Goal: Information Seeking & Learning: Check status

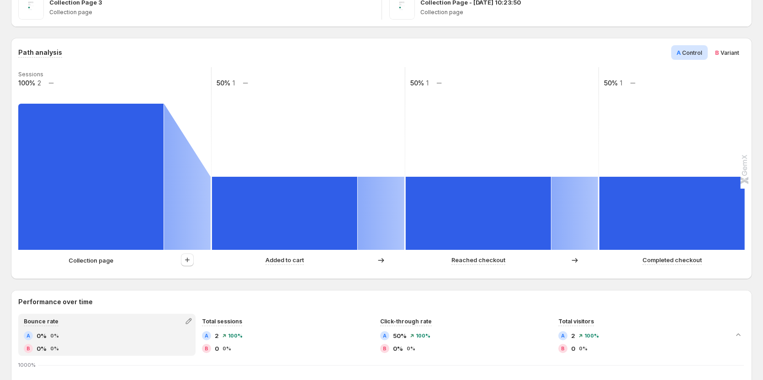
scroll to position [228, 0]
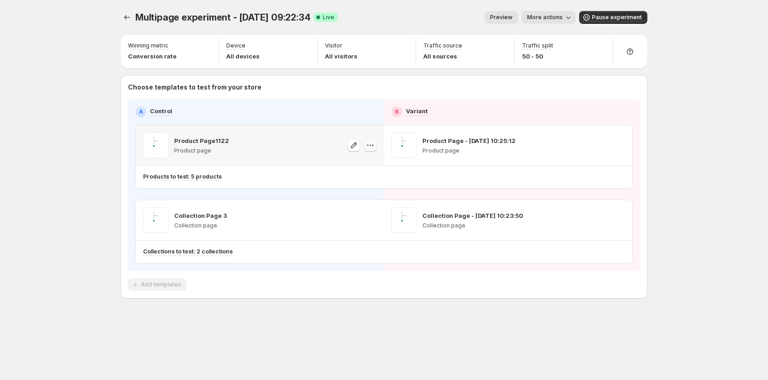
click at [365, 148] on button "button" at bounding box center [370, 145] width 13 height 13
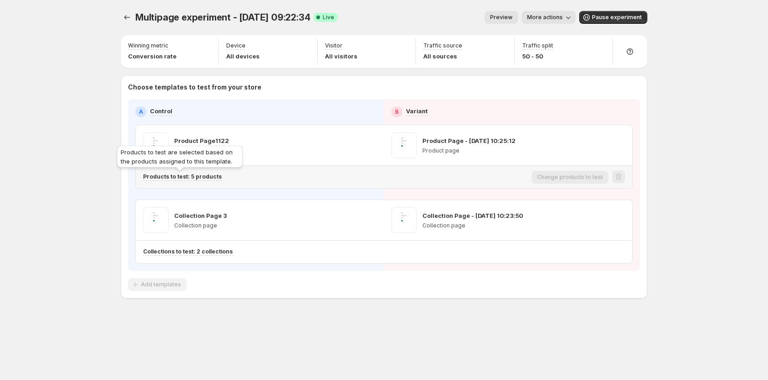
click at [189, 174] on p "Products to test: 5 products" at bounding box center [182, 176] width 79 height 7
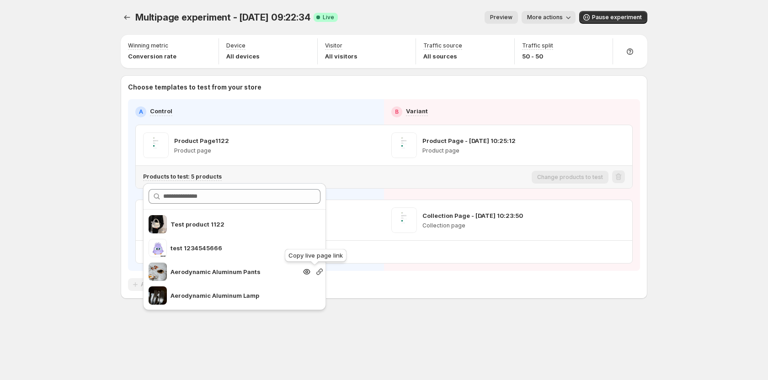
click at [315, 275] on icon "button" at bounding box center [319, 271] width 9 height 9
click at [384, 321] on div "Multipage experiment - Sep 3, 09:22:34. This page is ready Multipage experiment…" at bounding box center [384, 174] width 548 height 348
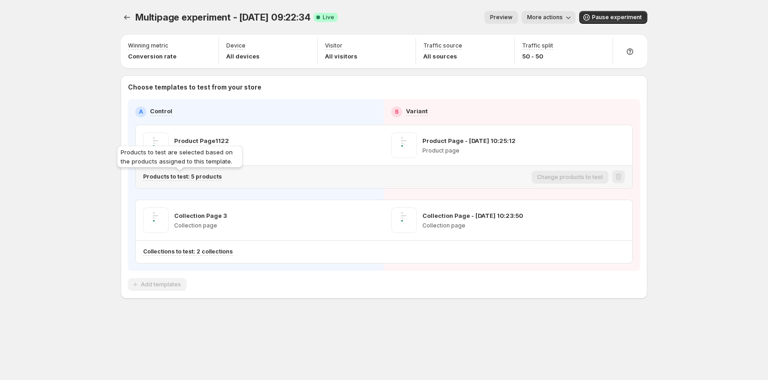
click at [196, 176] on p "Products to test: 5 products" at bounding box center [182, 176] width 79 height 7
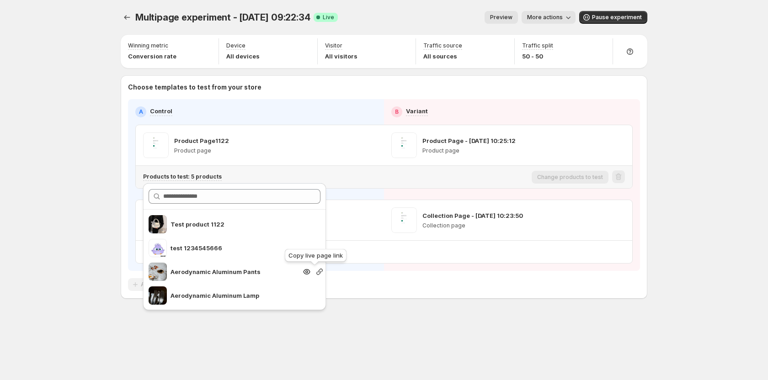
click at [315, 274] on icon "button" at bounding box center [319, 271] width 9 height 9
click at [389, 341] on div "Multipage experiment - Sep 3, 09:22:34. This page is ready Multipage experiment…" at bounding box center [384, 174] width 548 height 348
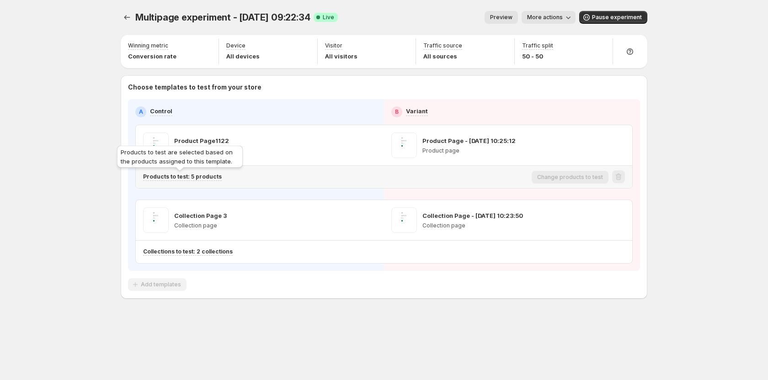
click at [193, 175] on p "Products to test: 5 products" at bounding box center [182, 176] width 79 height 7
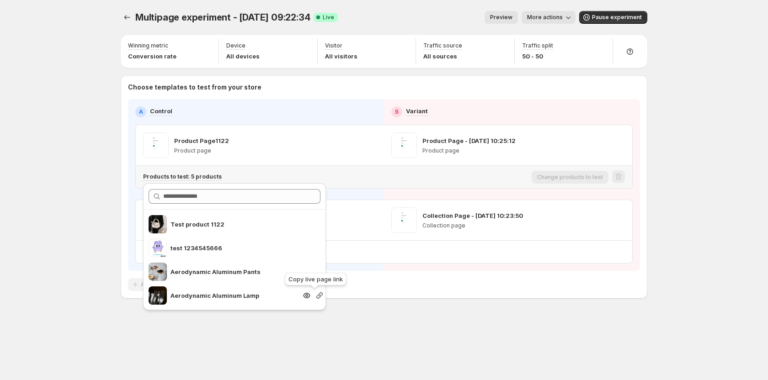
click at [315, 297] on icon "button" at bounding box center [319, 295] width 9 height 9
click at [396, 327] on div "Multipage experiment - Sep 3, 09:22:34. This page is ready Multipage experiment…" at bounding box center [384, 174] width 548 height 348
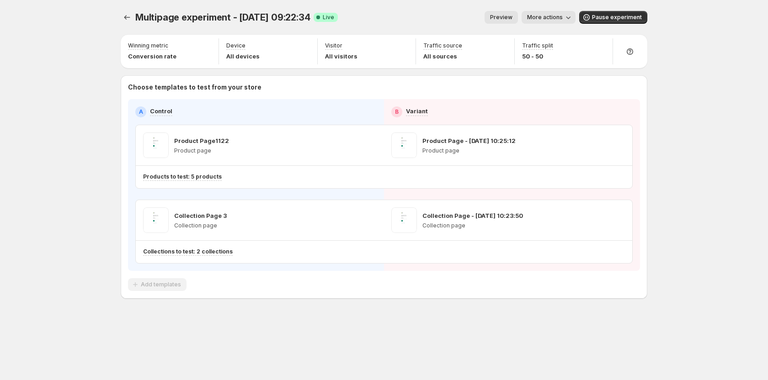
click at [326, 309] on div "Multipage experiment - Sep 3, 09:22:34. This page is ready Multipage experiment…" at bounding box center [384, 174] width 548 height 348
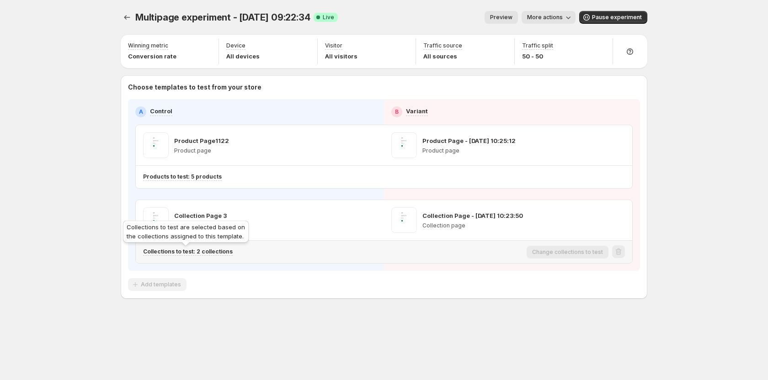
click at [193, 254] on p "Collections to test: 2 collections" at bounding box center [188, 251] width 90 height 7
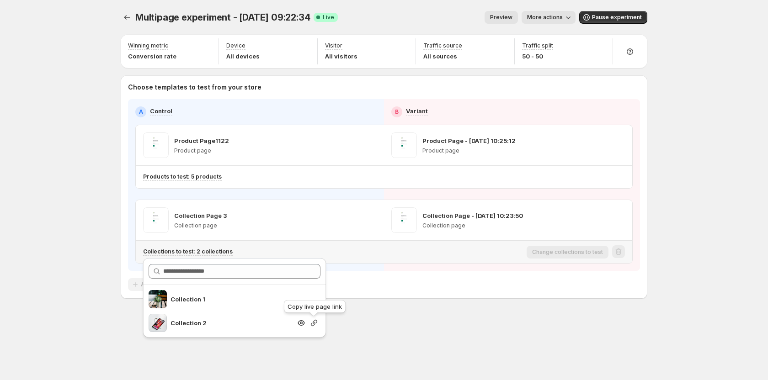
click at [315, 323] on icon "button" at bounding box center [313, 322] width 9 height 9
click at [402, 330] on div "Multipage experiment - Sep 3, 09:22:34. This page is ready Multipage experiment…" at bounding box center [384, 174] width 548 height 348
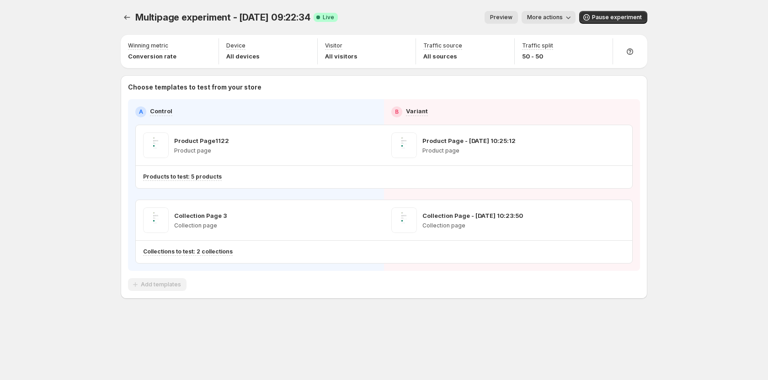
click at [47, 88] on div "Multipage experiment - Sep 3, 09:22:34. This page is ready Multipage experiment…" at bounding box center [384, 190] width 768 height 380
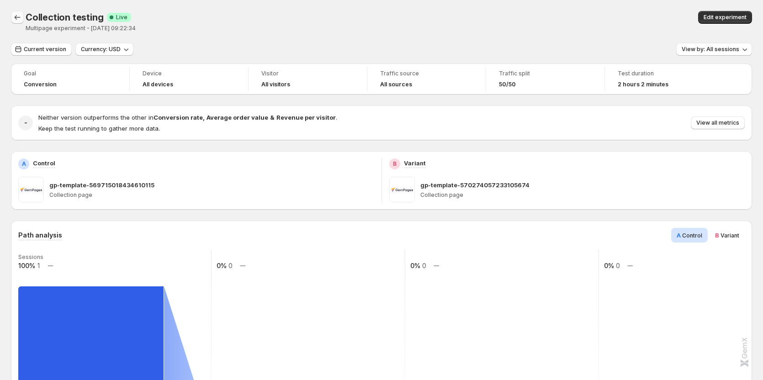
click at [17, 20] on icon "Back" at bounding box center [17, 17] width 9 height 9
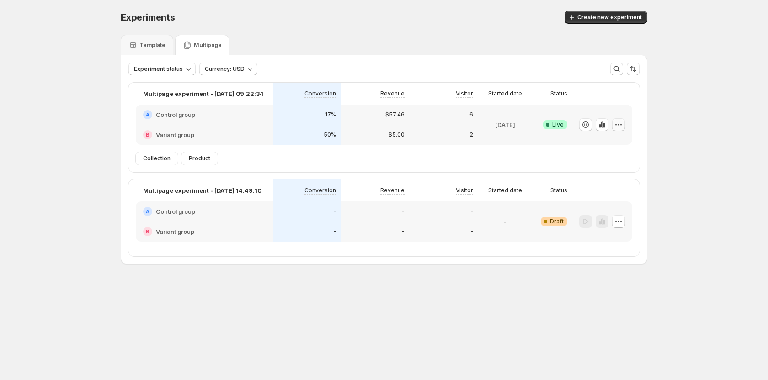
click at [617, 122] on icon "button" at bounding box center [618, 124] width 9 height 9
click at [603, 126] on icon "button" at bounding box center [602, 125] width 2 height 6
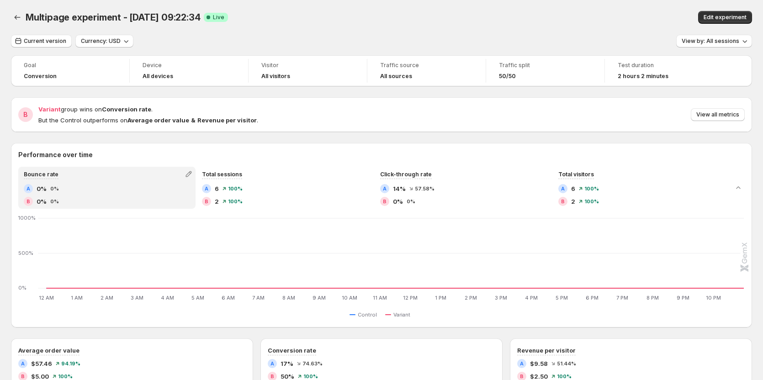
click at [52, 48] on div "Current version" at bounding box center [41, 41] width 61 height 13
click at [51, 42] on span "Current version" at bounding box center [45, 40] width 42 height 7
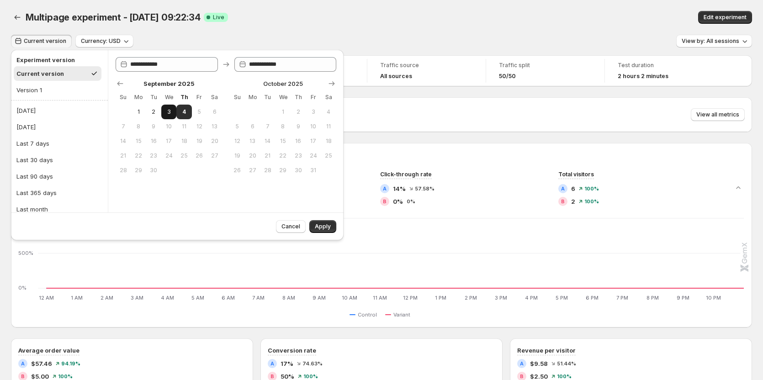
click at [170, 114] on span "3" at bounding box center [169, 111] width 8 height 7
type input "**********"
click at [184, 113] on span "4" at bounding box center [184, 111] width 8 height 7
type input "**********"
click at [333, 29] on div "Multipage experiment - Sep 3, 09:22:34. This page is ready Multipage experiment…" at bounding box center [381, 17] width 741 height 35
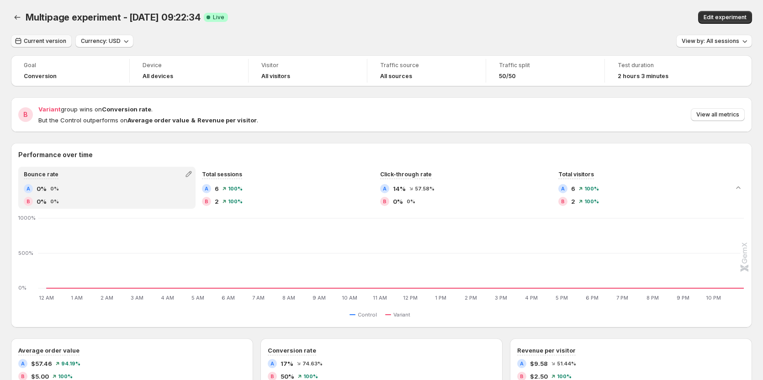
click at [54, 43] on span "Current version" at bounding box center [45, 40] width 42 height 7
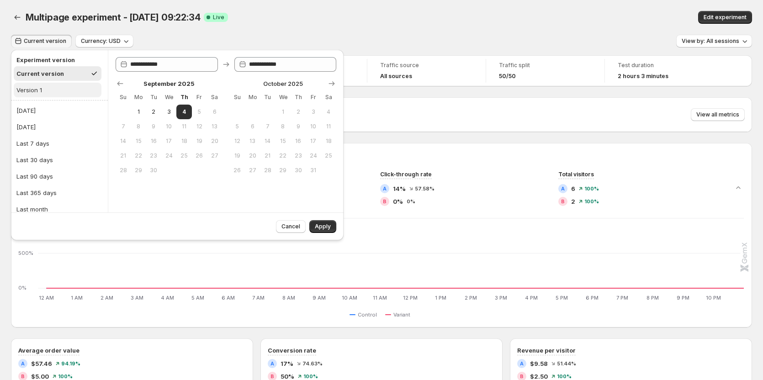
click at [66, 93] on button "Version 1" at bounding box center [58, 90] width 88 height 15
type input "**********"
click at [315, 224] on button "Apply" at bounding box center [322, 226] width 27 height 13
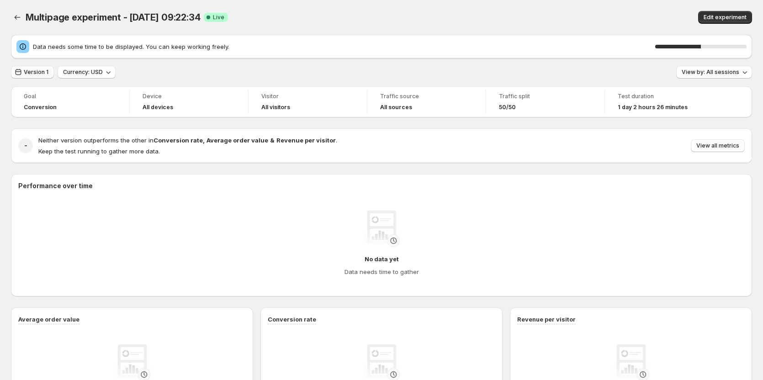
click at [32, 74] on span "Version 1" at bounding box center [36, 72] width 25 height 7
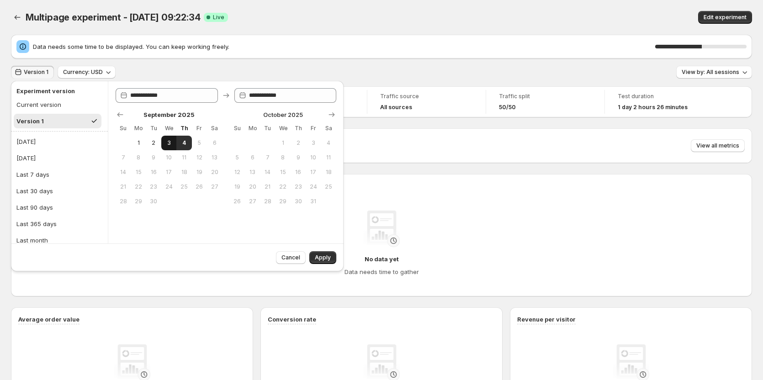
click at [166, 145] on span "3" at bounding box center [169, 142] width 8 height 7
click at [185, 144] on span "4" at bounding box center [184, 142] width 8 height 7
type input "**********"
click at [322, 261] on button "Apply" at bounding box center [322, 257] width 27 height 13
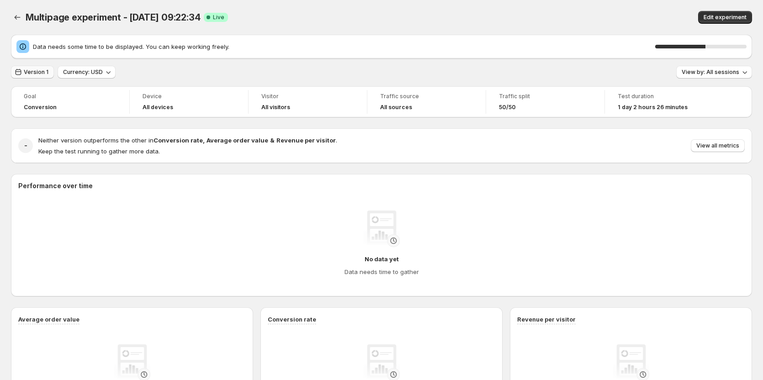
click at [26, 74] on span "Version 1" at bounding box center [36, 72] width 25 height 7
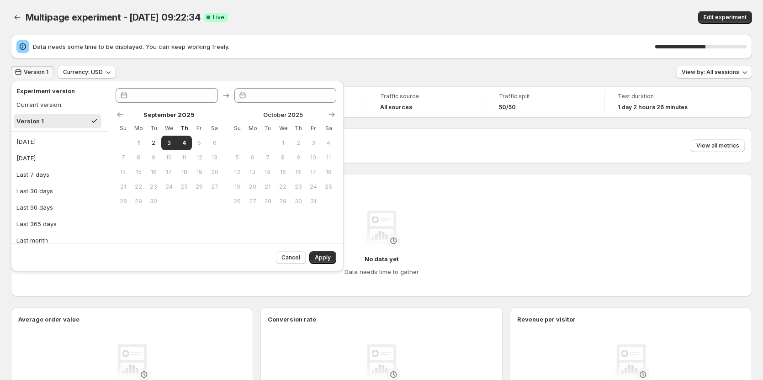
type input "**********"
click at [34, 108] on div "Current version" at bounding box center [38, 104] width 45 height 9
click at [171, 144] on span "3" at bounding box center [169, 142] width 8 height 7
type input "**********"
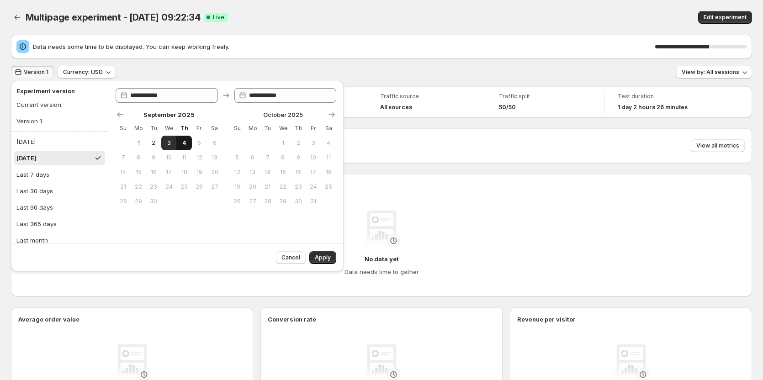
click at [177, 143] on button "4" at bounding box center [183, 143] width 15 height 15
type input "**********"
click at [315, 254] on button "Apply" at bounding box center [322, 257] width 27 height 13
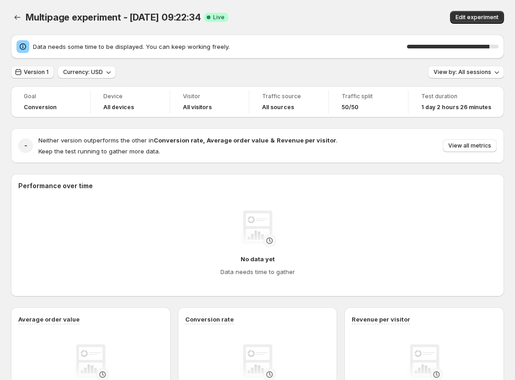
click at [46, 69] on span "Version 1" at bounding box center [36, 72] width 25 height 7
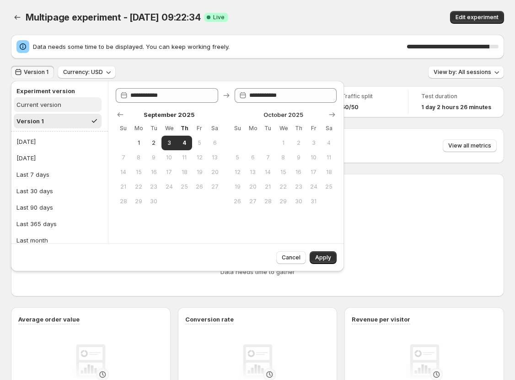
click at [64, 105] on button "Current version" at bounding box center [58, 104] width 88 height 15
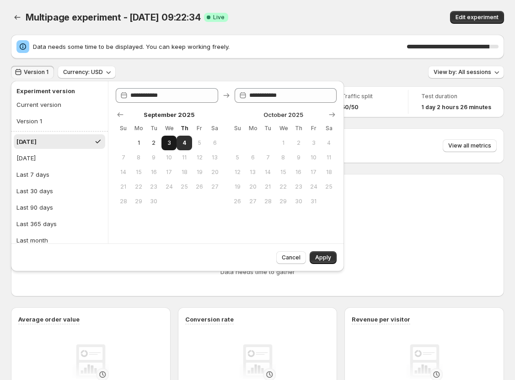
click at [170, 144] on span "3" at bounding box center [169, 142] width 8 height 7
type input "**********"
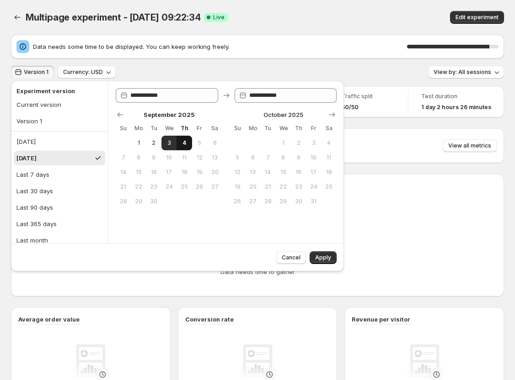
click at [179, 143] on button "4" at bounding box center [183, 143] width 15 height 15
type input "**********"
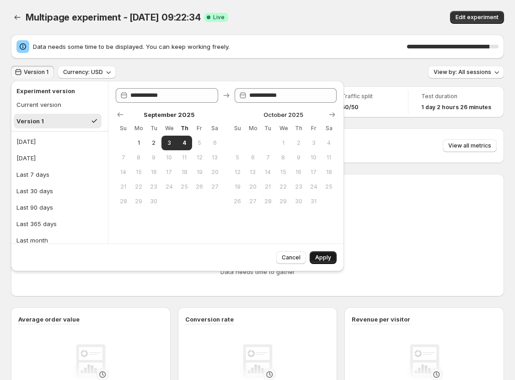
click at [325, 255] on span "Apply" at bounding box center [323, 257] width 16 height 7
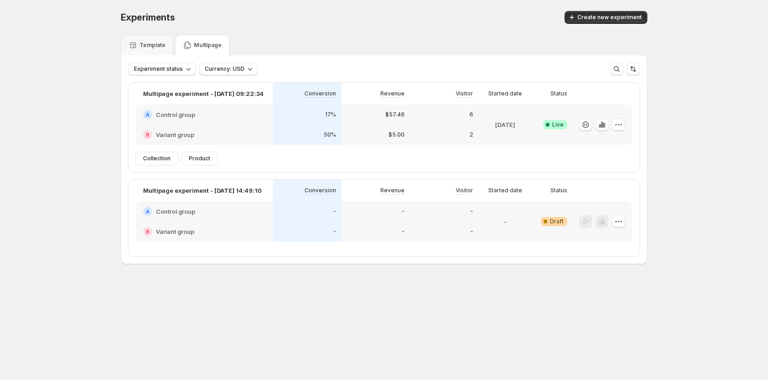
click at [393, 30] on div "Experiments. This page is ready Experiments Create new experiment" at bounding box center [384, 17] width 526 height 35
click at [600, 127] on icon "button" at bounding box center [600, 126] width 2 height 4
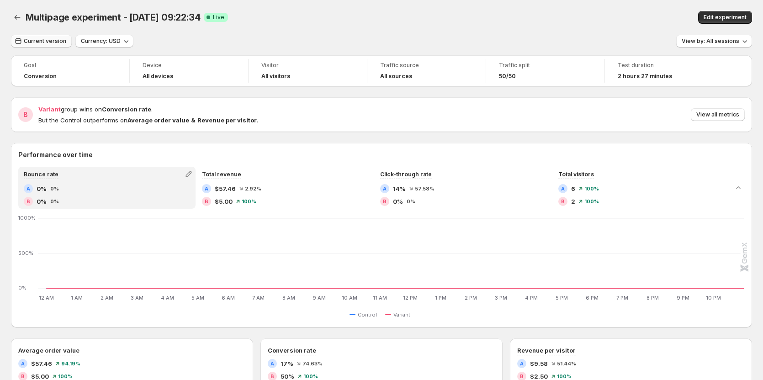
click at [49, 42] on span "Current version" at bounding box center [45, 40] width 42 height 7
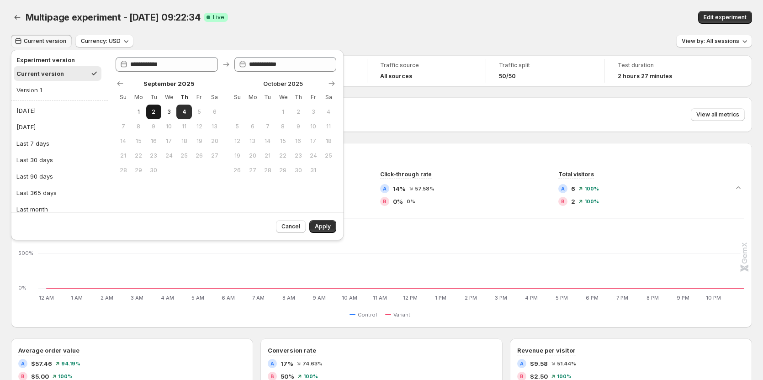
click at [152, 111] on span "2" at bounding box center [154, 111] width 8 height 7
type input "**********"
click at [183, 113] on span "4" at bounding box center [184, 111] width 8 height 7
type input "**********"
click at [320, 226] on span "Apply" at bounding box center [323, 226] width 16 height 7
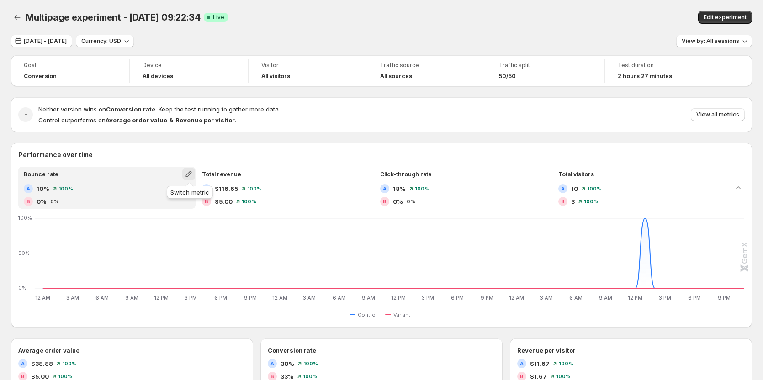
click at [189, 175] on icon "button" at bounding box center [188, 174] width 9 height 9
click at [184, 196] on span "Total sessions" at bounding box center [190, 193] width 126 height 9
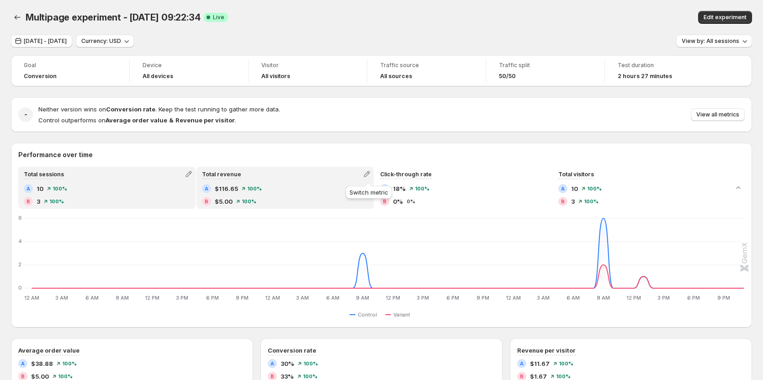
click at [370, 175] on icon "button" at bounding box center [366, 174] width 9 height 9
click at [339, 192] on span "Total orders" at bounding box center [323, 193] width 35 height 7
click at [366, 178] on icon "button" at bounding box center [366, 174] width 9 height 9
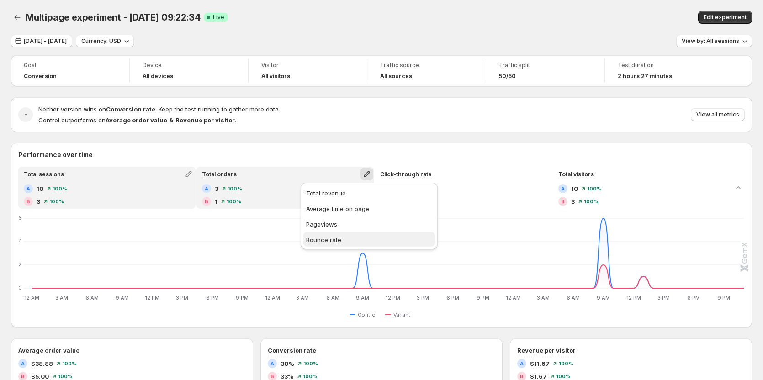
click at [340, 240] on span "Bounce rate" at bounding box center [323, 239] width 35 height 7
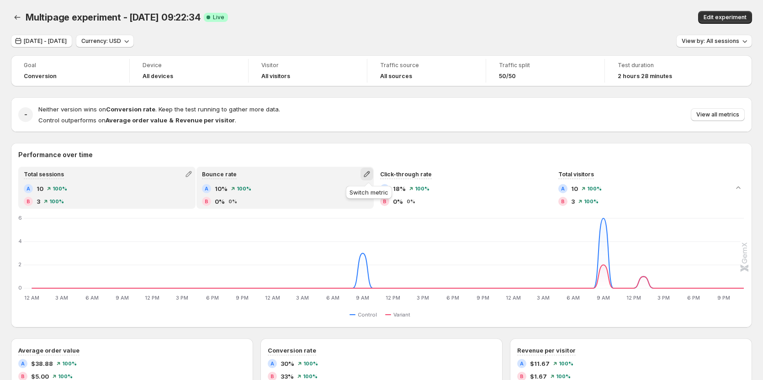
click at [368, 171] on icon "button" at bounding box center [366, 174] width 9 height 9
click at [340, 207] on span "Total revenue" at bounding box center [326, 208] width 40 height 7
click at [366, 174] on icon "button" at bounding box center [366, 174] width 9 height 9
click at [344, 194] on span "Total orders" at bounding box center [369, 193] width 126 height 9
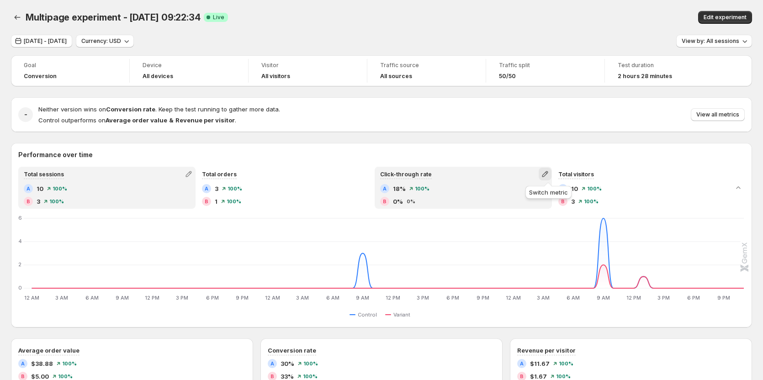
click at [550, 175] on icon "button" at bounding box center [545, 174] width 9 height 9
drag, startPoint x: 510, startPoint y: 237, endPoint x: 457, endPoint y: 231, distance: 52.8
click at [510, 237] on span "Bounce rate" at bounding box center [502, 239] width 35 height 7
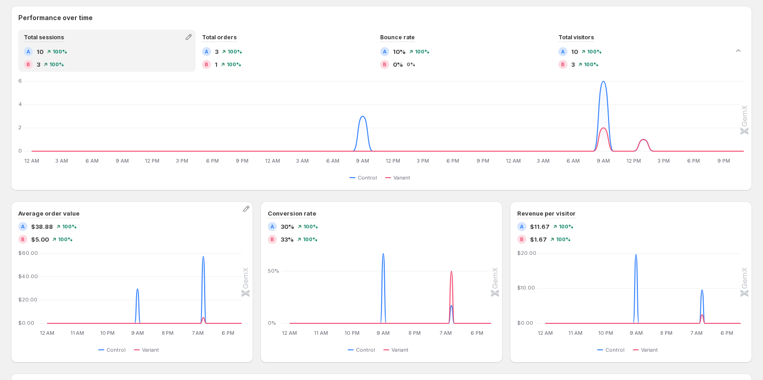
scroll to position [183, 0]
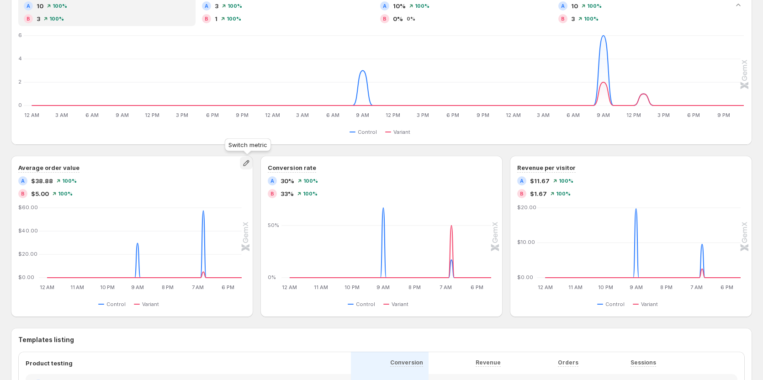
click at [251, 159] on icon "button" at bounding box center [246, 163] width 9 height 9
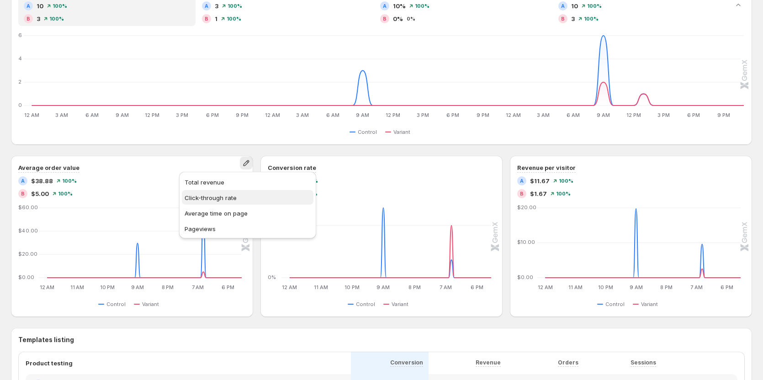
click at [214, 197] on span "Click-through rate" at bounding box center [211, 197] width 52 height 7
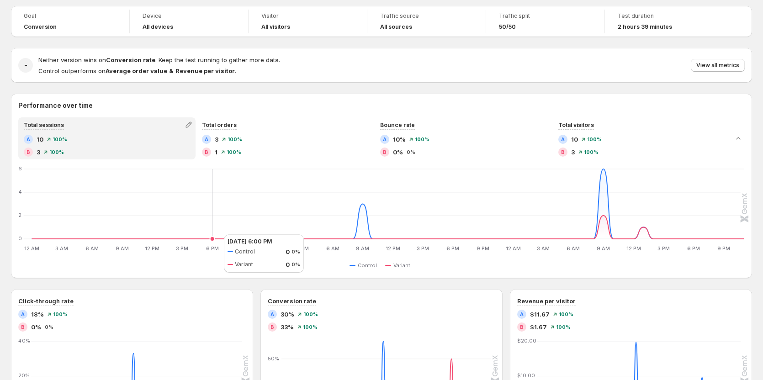
scroll to position [46, 0]
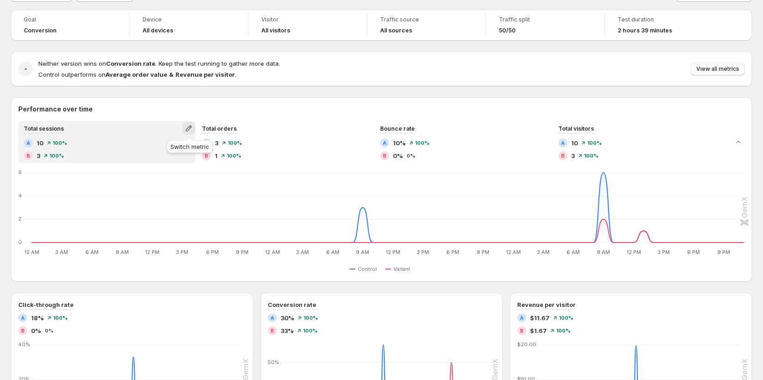
click at [187, 128] on icon "button" at bounding box center [188, 128] width 9 height 9
click at [12, 109] on div "Performance over time" at bounding box center [381, 109] width 741 height 9
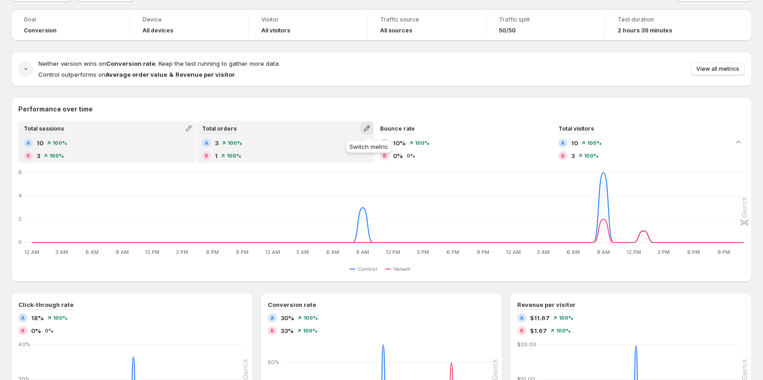
click at [368, 127] on icon "button" at bounding box center [366, 128] width 9 height 9
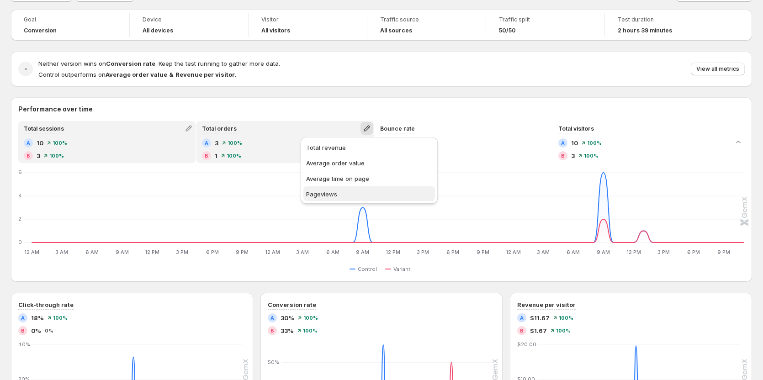
click at [336, 191] on span "Pageviews" at bounding box center [321, 194] width 31 height 7
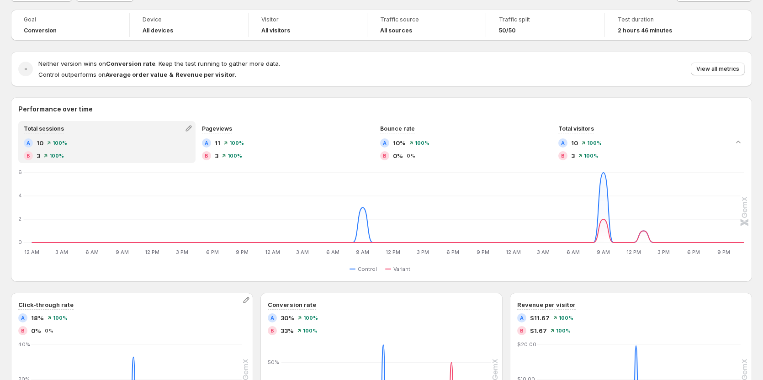
click at [37, 318] on span "18%" at bounding box center [37, 317] width 13 height 9
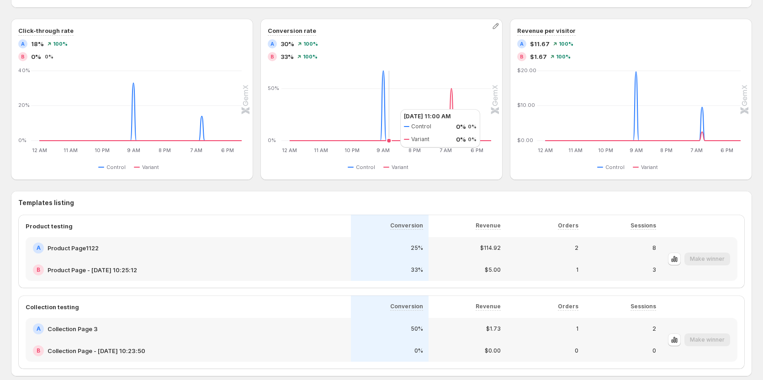
scroll to position [366, 0]
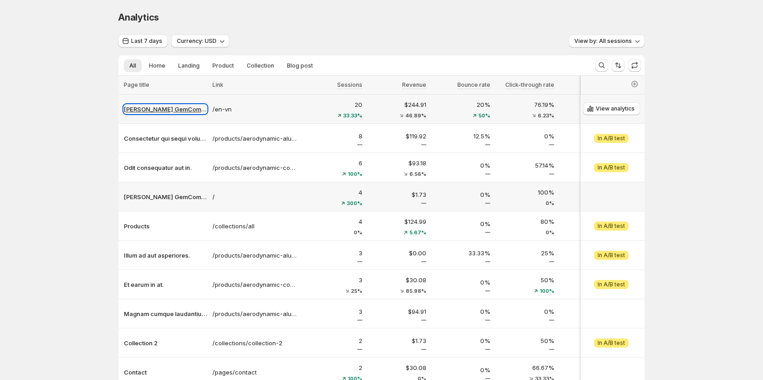
click at [168, 112] on p "Tanya GemCommerce" at bounding box center [165, 109] width 83 height 9
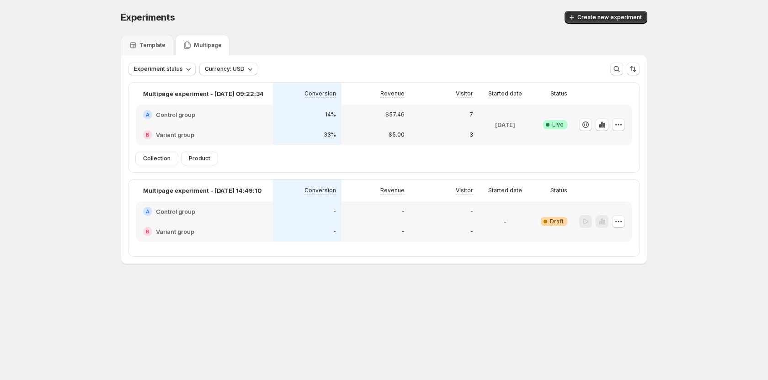
click at [315, 0] on html "Experiments. This page is ready Experiments Create new experiment Template Mult…" at bounding box center [384, 190] width 768 height 380
drag, startPoint x: 604, startPoint y: 1, endPoint x: 415, endPoint y: 59, distance: 197.4
click at [600, 126] on icon "button" at bounding box center [600, 126] width 2 height 4
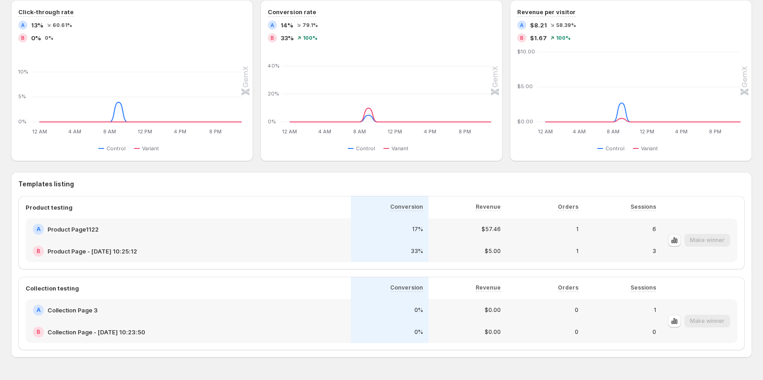
scroll to position [366, 0]
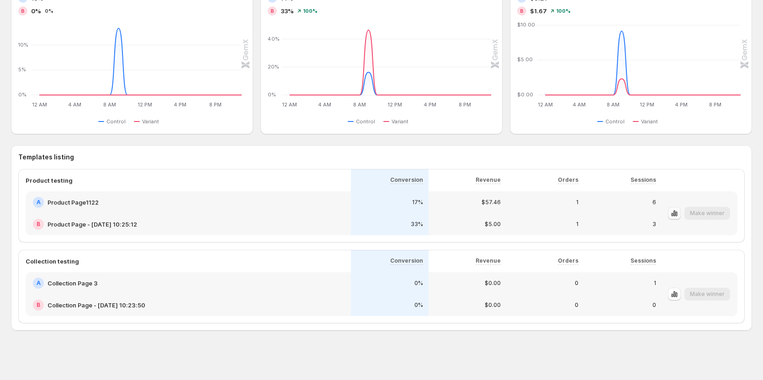
click at [679, 216] on icon "button" at bounding box center [674, 213] width 9 height 9
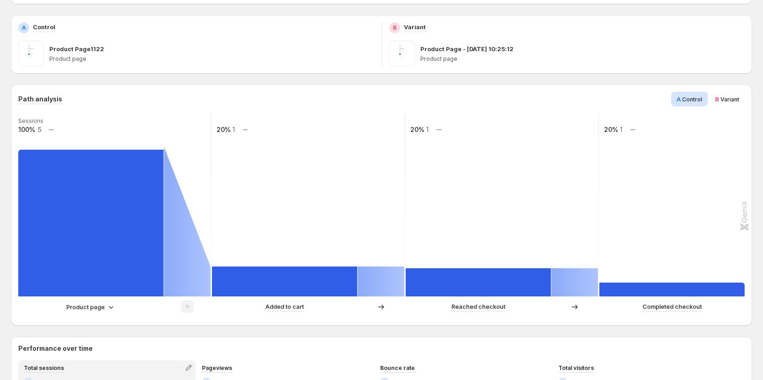
scroll to position [137, 0]
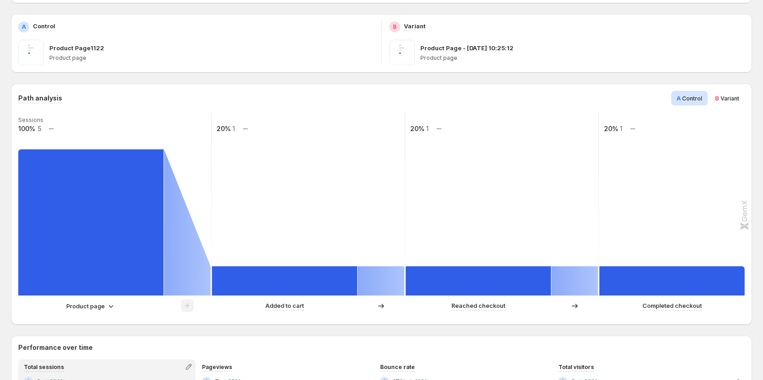
click at [100, 305] on p "Product page" at bounding box center [85, 306] width 38 height 9
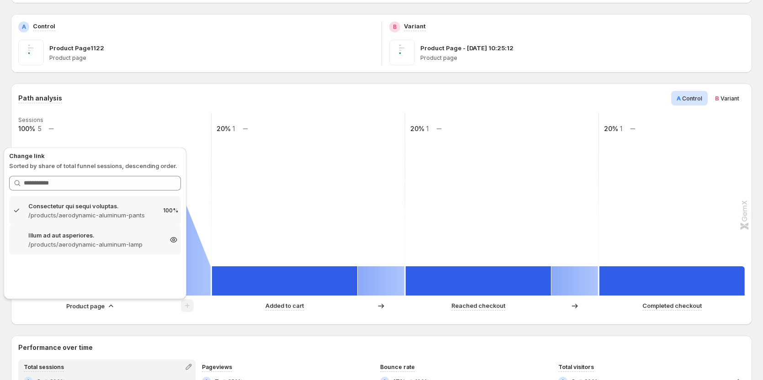
click at [97, 244] on p "/products/aerodynamic-aluminum-lamp" at bounding box center [94, 244] width 133 height 9
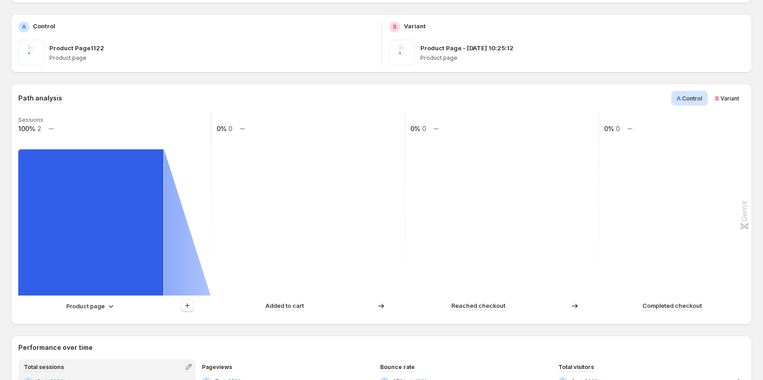
click at [180, 307] on div at bounding box center [187, 305] width 47 height 13
click at [182, 307] on button "button" at bounding box center [187, 305] width 13 height 13
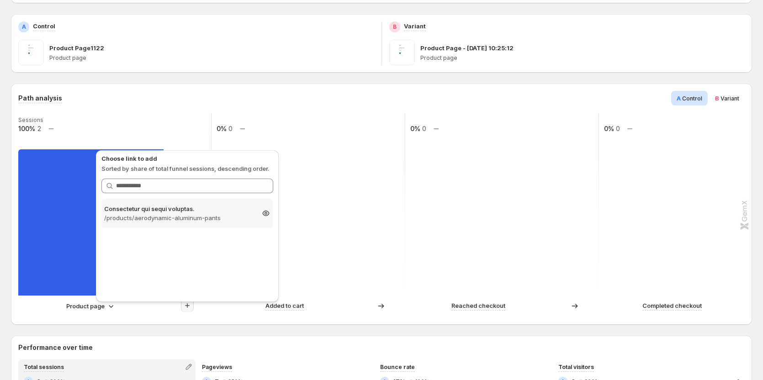
click at [199, 218] on p "/products/aerodynamic-aluminum-pants" at bounding box center [179, 217] width 150 height 9
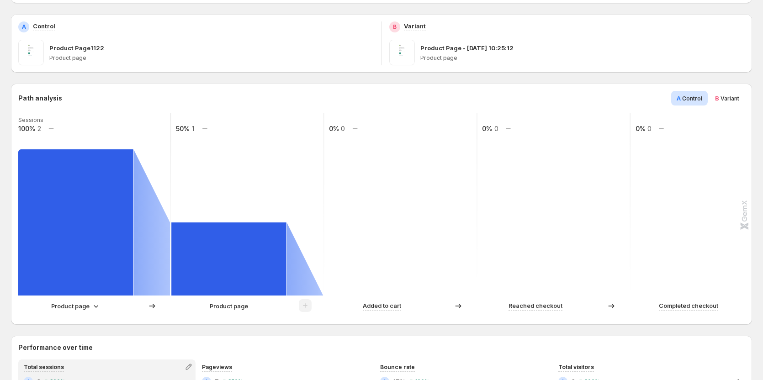
scroll to position [183, 0]
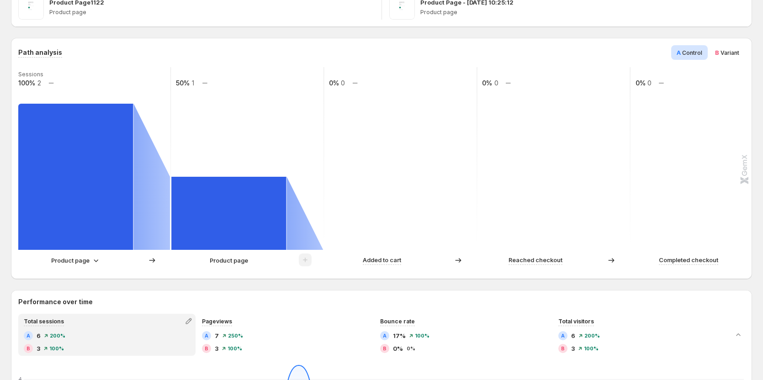
click at [94, 259] on icon at bounding box center [95, 260] width 9 height 9
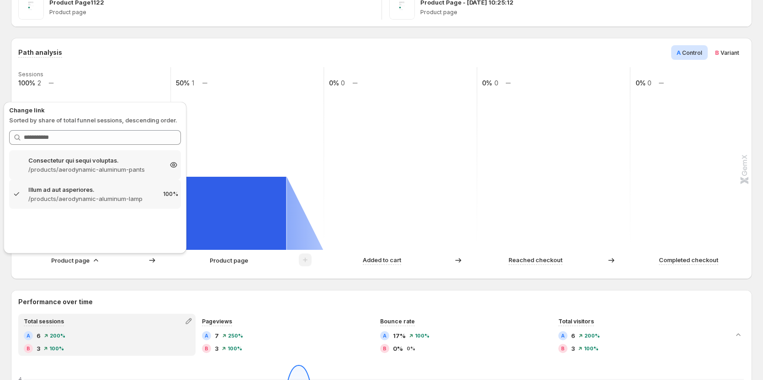
click at [102, 165] on p "/products/aerodynamic-aluminum-pants" at bounding box center [94, 169] width 133 height 9
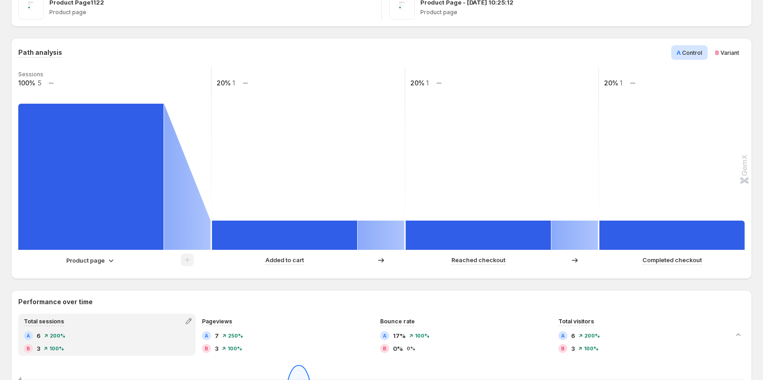
click at [107, 264] on icon at bounding box center [110, 260] width 9 height 9
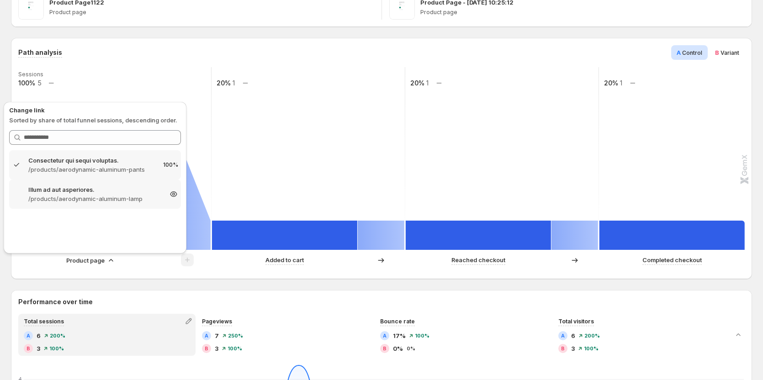
click at [106, 198] on p "/products/aerodynamic-aluminum-lamp" at bounding box center [94, 198] width 133 height 9
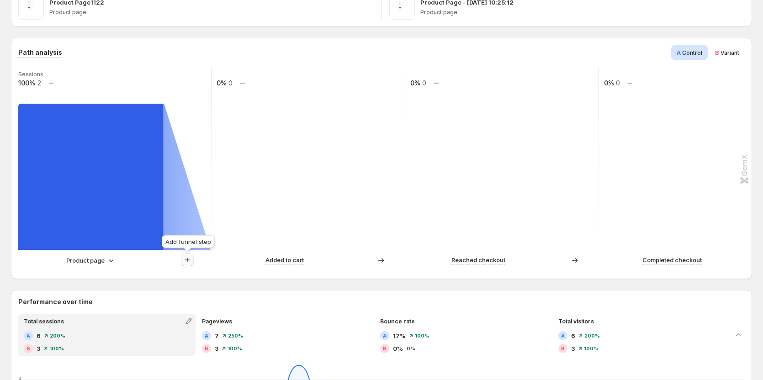
click at [186, 260] on icon "button" at bounding box center [187, 259] width 9 height 9
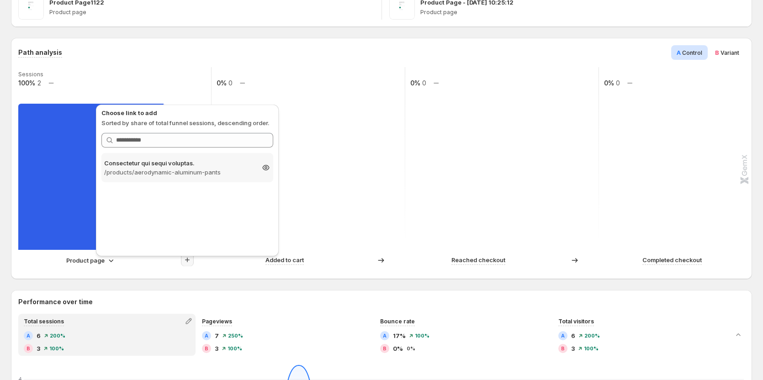
click at [205, 164] on p "Consectetur qui sequi voluptas." at bounding box center [179, 163] width 150 height 9
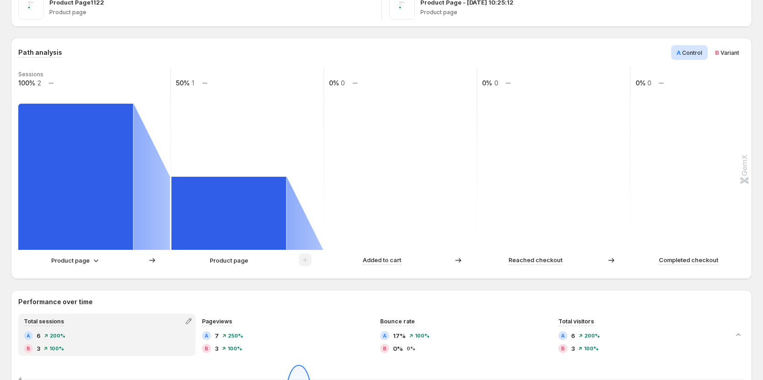
click at [97, 259] on icon at bounding box center [95, 260] width 9 height 9
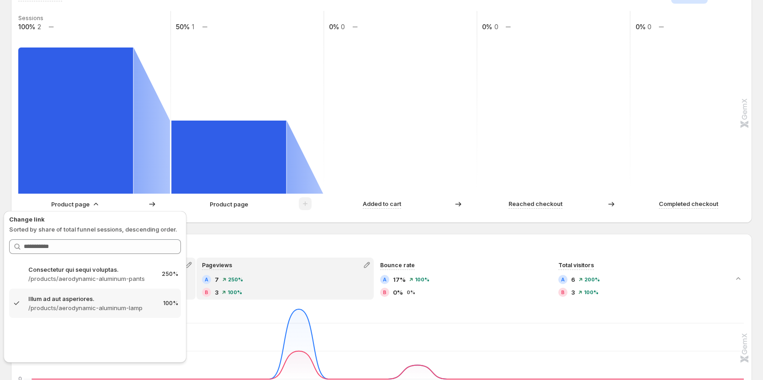
scroll to position [274, 0]
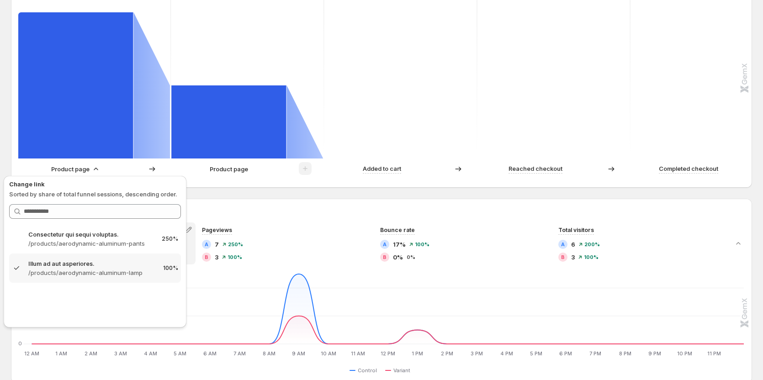
click at [252, 190] on div "Path analysis A Control B Variant Sessions 100% 2 50% 1 0% 0 0% 0 0% 0 Product …" at bounding box center [381, 346] width 741 height 799
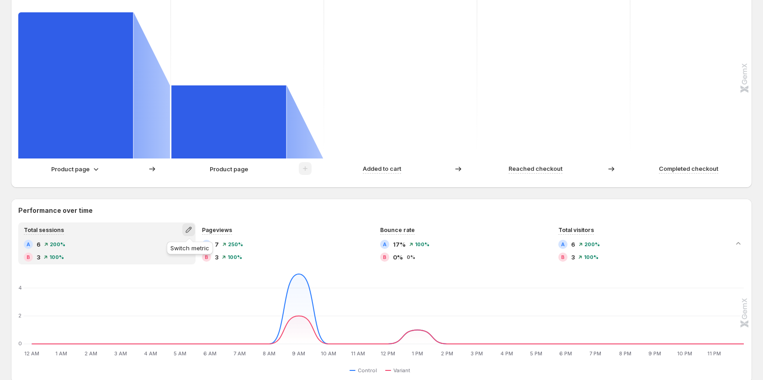
click at [189, 231] on icon "button" at bounding box center [188, 229] width 9 height 9
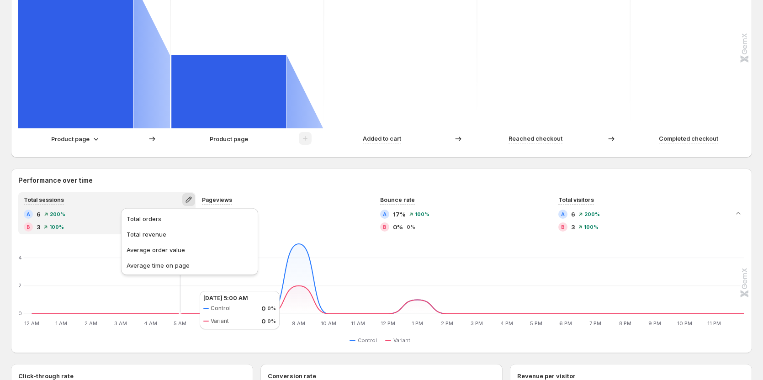
scroll to position [320, 0]
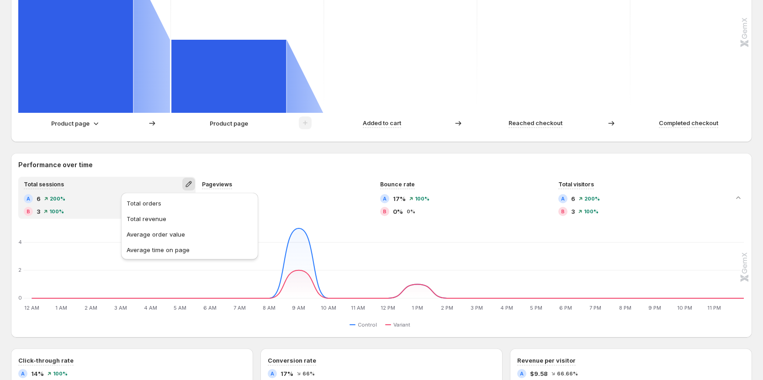
click at [257, 187] on div "Pageviews" at bounding box center [284, 184] width 175 height 13
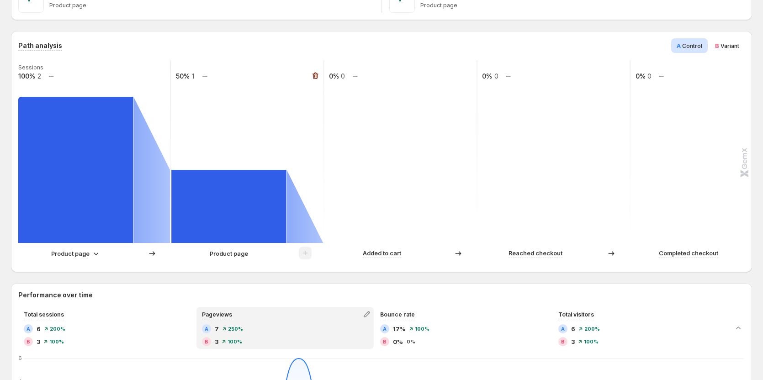
scroll to position [183, 0]
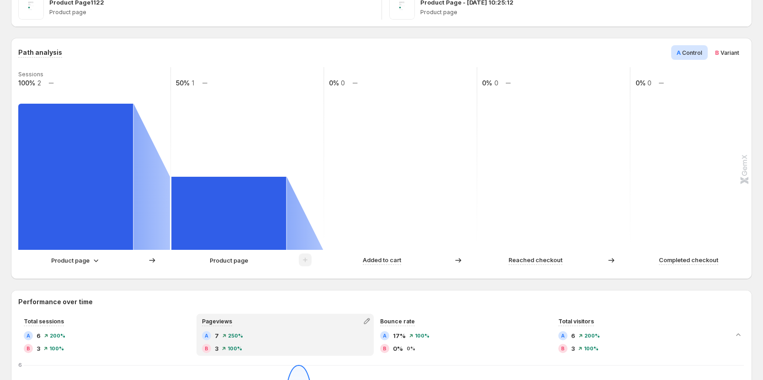
click at [84, 262] on p "Product page" at bounding box center [70, 260] width 38 height 9
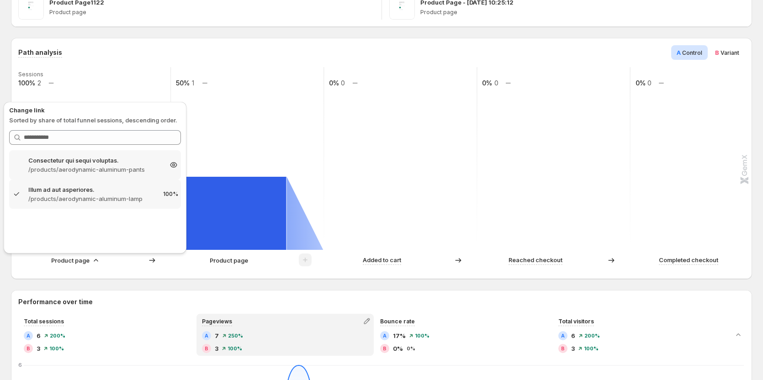
click at [96, 168] on p "/products/aerodynamic-aluminum-pants" at bounding box center [94, 169] width 133 height 9
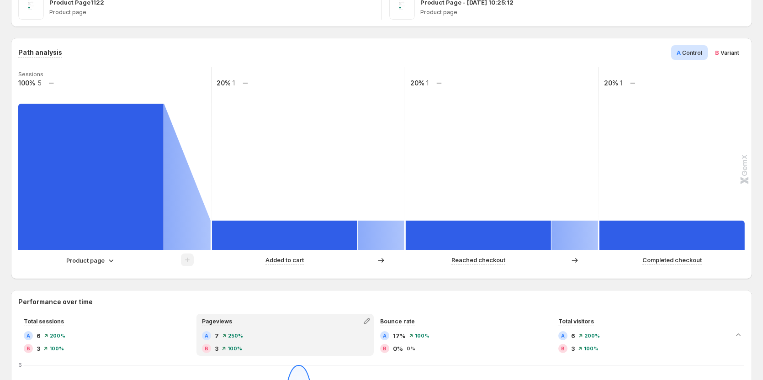
click at [110, 262] on icon at bounding box center [110, 260] width 9 height 9
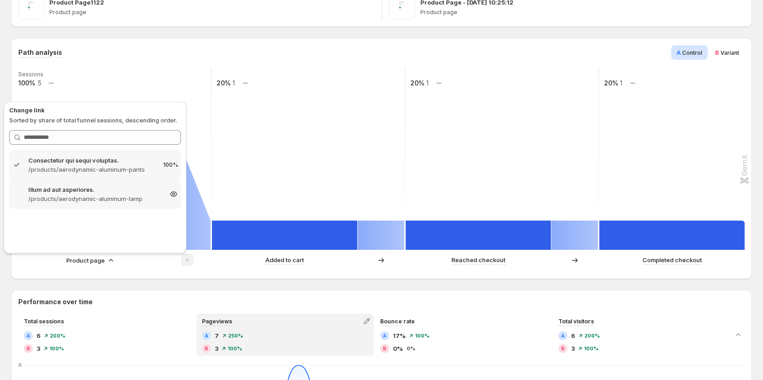
click at [109, 195] on p "/products/aerodynamic-aluminum-lamp" at bounding box center [94, 198] width 133 height 9
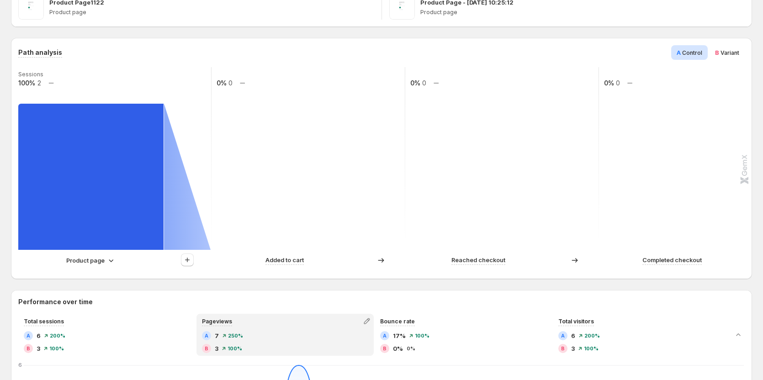
click at [108, 261] on icon at bounding box center [110, 260] width 9 height 9
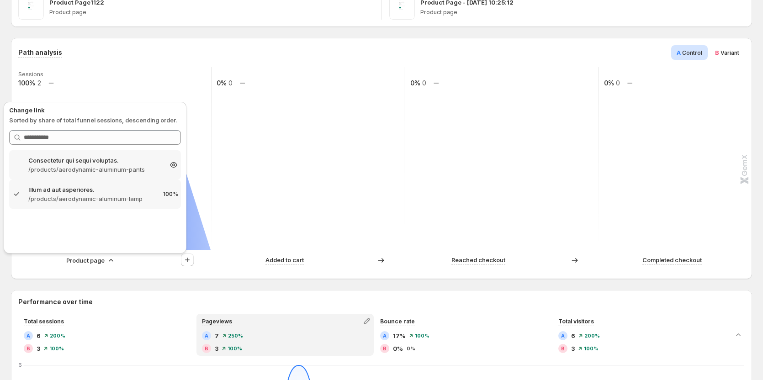
click at [104, 159] on p "Consectetur qui sequi voluptas." at bounding box center [94, 160] width 133 height 9
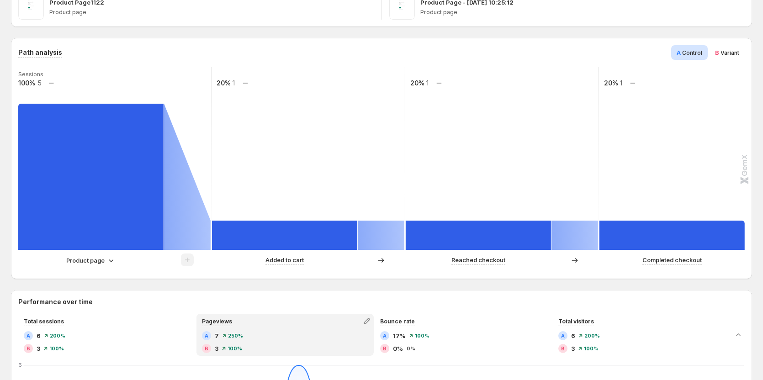
click at [108, 264] on icon at bounding box center [110, 260] width 9 height 9
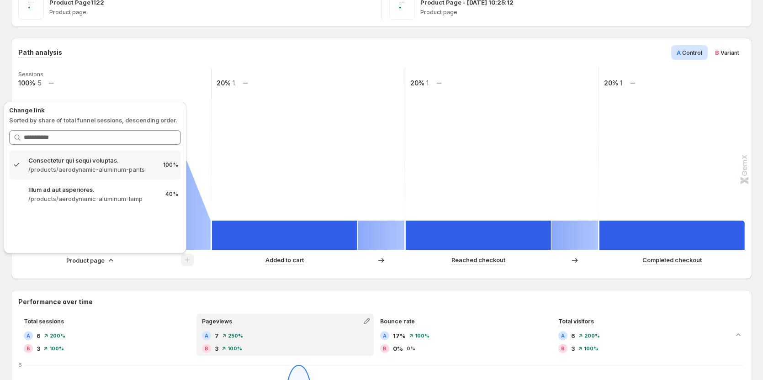
drag, startPoint x: 112, startPoint y: 195, endPoint x: 126, endPoint y: 201, distance: 14.7
click at [113, 195] on p "/products/aerodynamic-aluminum-lamp" at bounding box center [93, 198] width 130 height 9
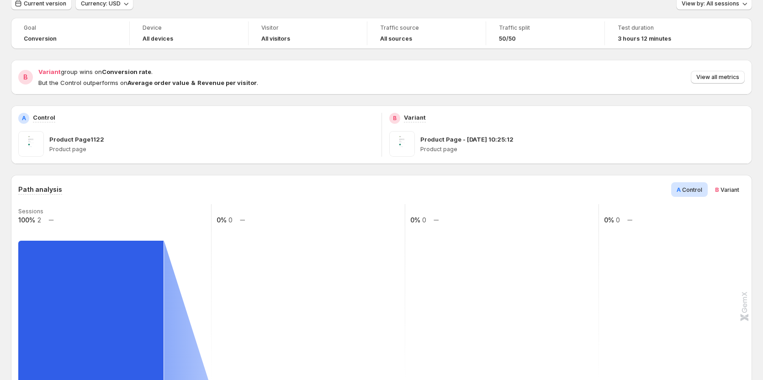
scroll to position [0, 0]
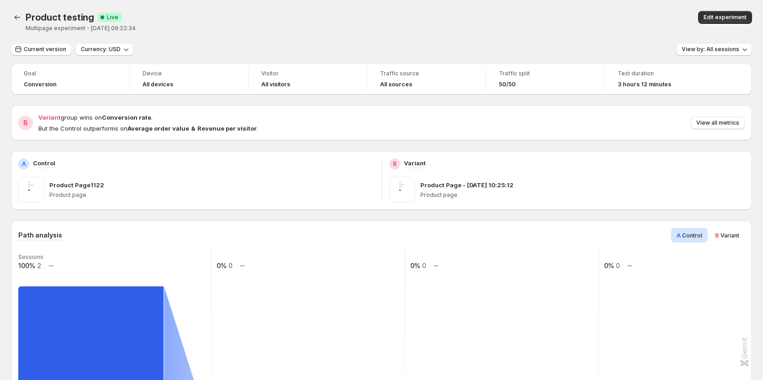
click at [48, 38] on div "Product testing. This page is ready Product testing Success Complete Live Multi…" at bounding box center [381, 21] width 741 height 43
click at [50, 45] on button "Current version" at bounding box center [41, 49] width 61 height 13
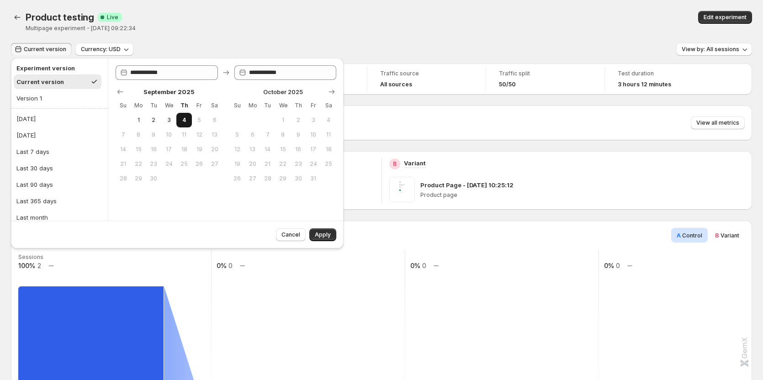
drag, startPoint x: 159, startPoint y: 120, endPoint x: 176, endPoint y: 122, distance: 18.0
click at [160, 121] on button "2" at bounding box center [153, 120] width 15 height 15
type input "**********"
click at [200, 123] on span "5" at bounding box center [200, 120] width 8 height 7
click at [183, 121] on span "4" at bounding box center [184, 120] width 8 height 7
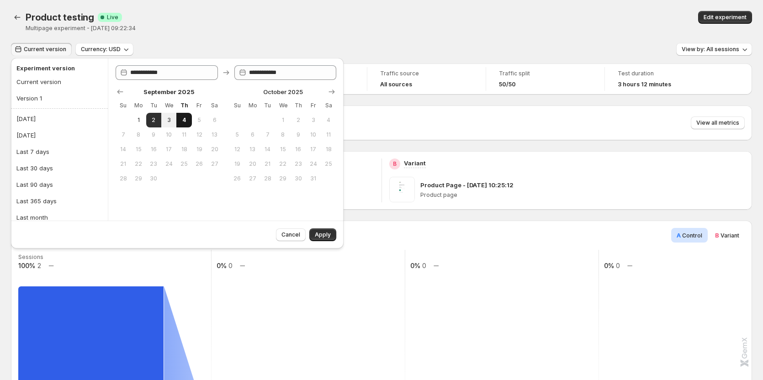
type input "**********"
click at [327, 238] on span "Apply" at bounding box center [323, 234] width 16 height 7
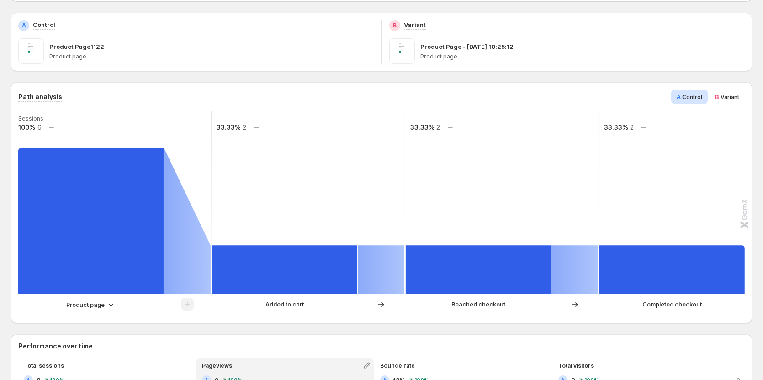
scroll to position [183, 0]
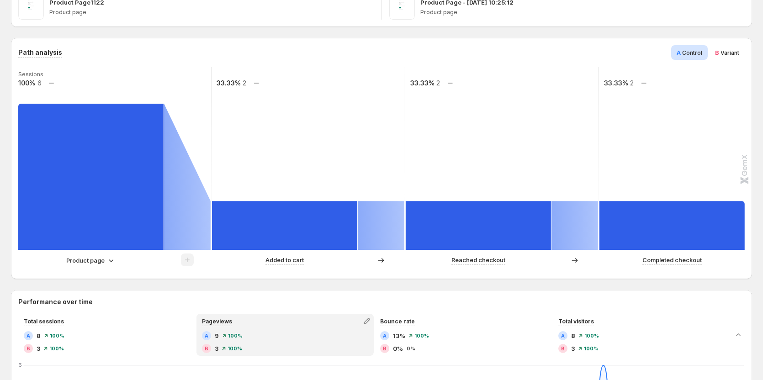
drag, startPoint x: 103, startPoint y: 269, endPoint x: 106, endPoint y: 265, distance: 5.6
click at [104, 269] on div "Product page Added to cart Reached checkout Completed checkout" at bounding box center [380, 263] width 725 height 18
click at [106, 264] on div "Product page" at bounding box center [90, 260] width 49 height 9
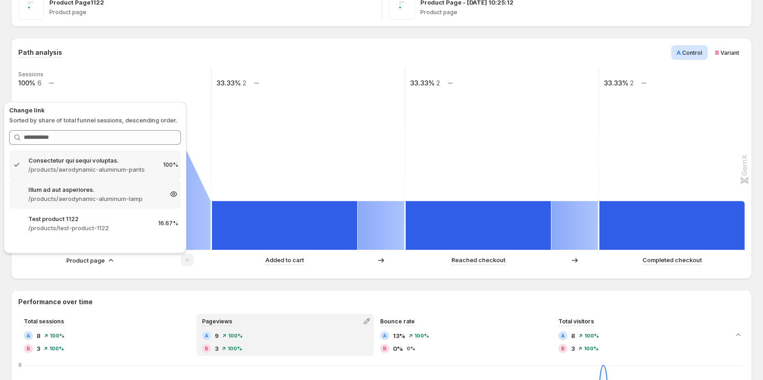
click at [120, 189] on p "Illum ad aut asperiores." at bounding box center [94, 189] width 133 height 9
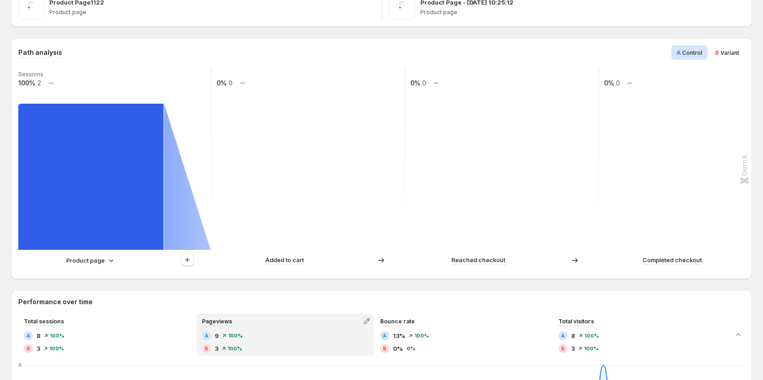
click at [99, 260] on p "Product page" at bounding box center [85, 260] width 38 height 9
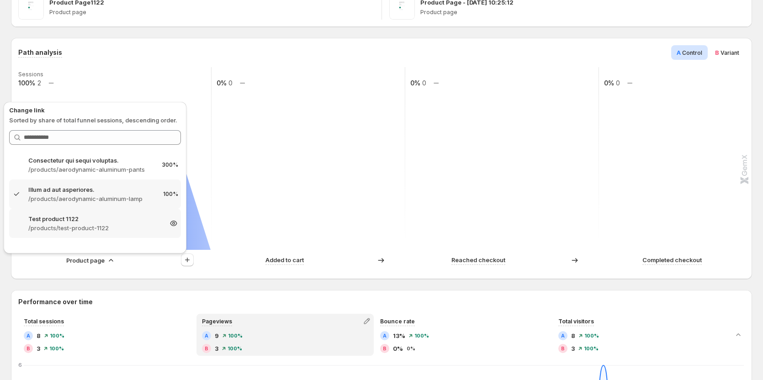
click at [105, 230] on p "/products/test-product-1122" at bounding box center [94, 227] width 133 height 9
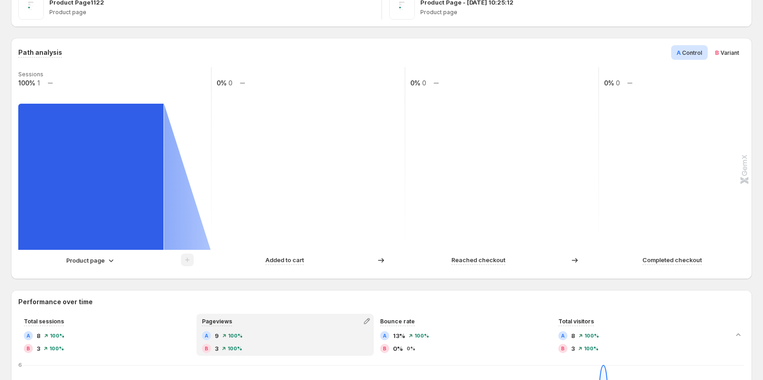
click at [101, 265] on p "Product page" at bounding box center [85, 260] width 38 height 9
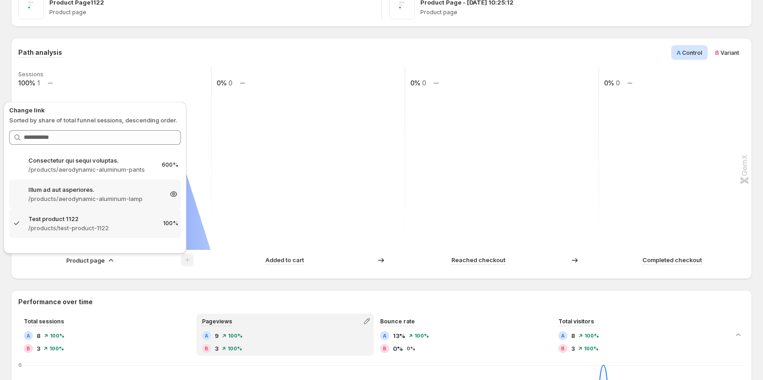
click at [110, 198] on p "/products/aerodynamic-aluminum-lamp" at bounding box center [94, 198] width 133 height 9
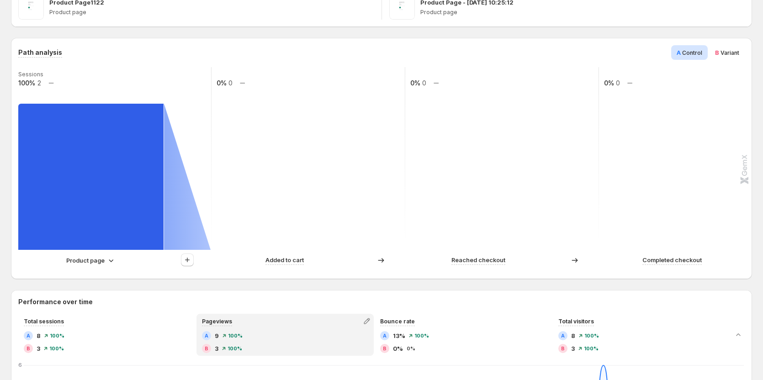
click at [100, 259] on p "Product page" at bounding box center [85, 260] width 38 height 9
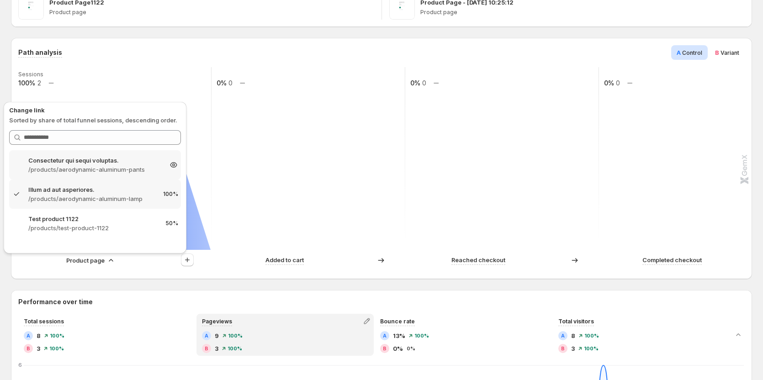
click at [122, 165] on p "/products/aerodynamic-aluminum-pants" at bounding box center [94, 169] width 133 height 9
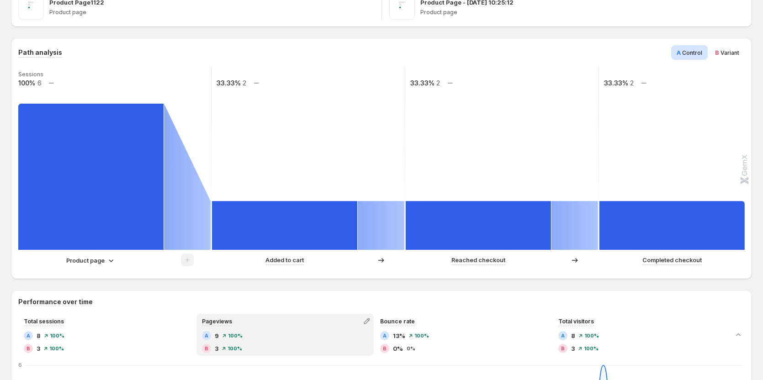
click at [104, 257] on p "Product page" at bounding box center [85, 260] width 38 height 9
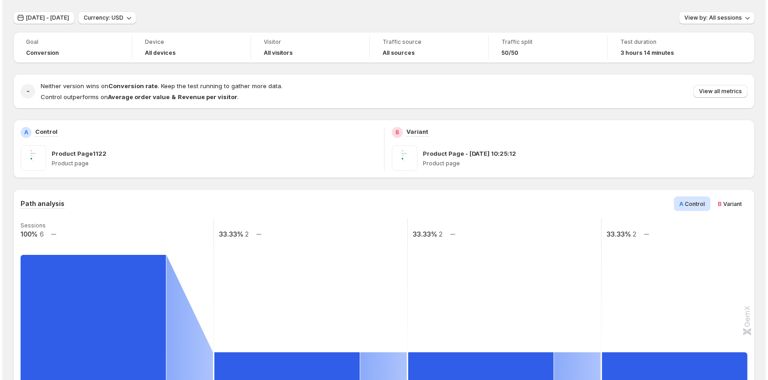
scroll to position [0, 0]
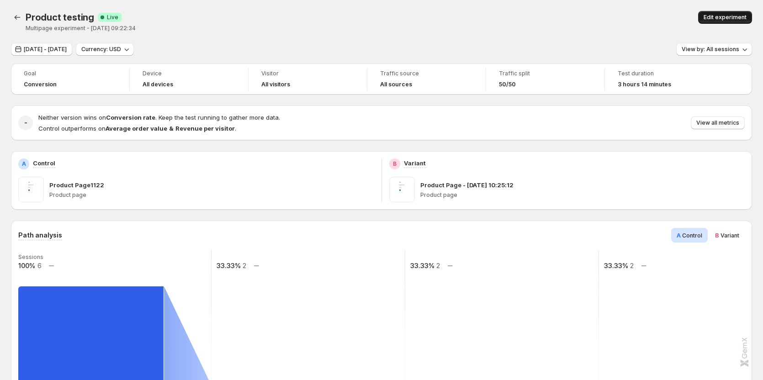
click at [742, 21] on span "Edit experiment" at bounding box center [725, 17] width 43 height 7
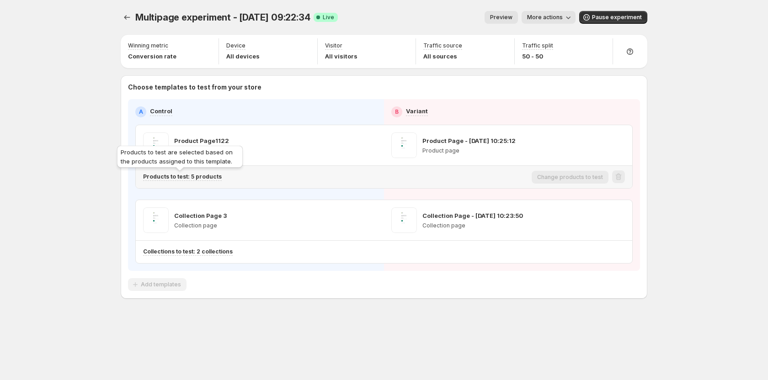
click at [201, 177] on p "Products to test: 5 products" at bounding box center [182, 176] width 79 height 7
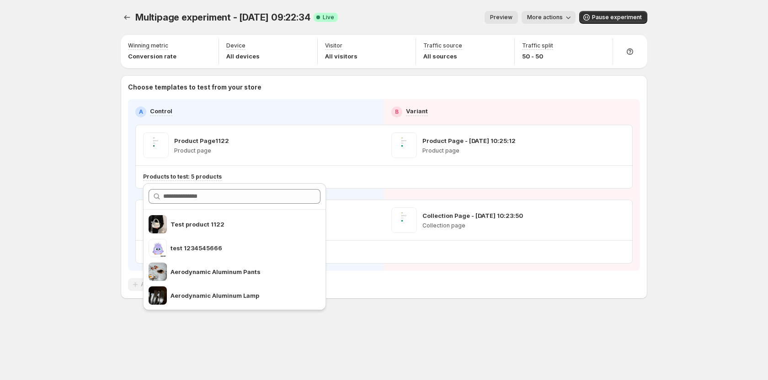
click at [553, 18] on span "More actions" at bounding box center [545, 17] width 36 height 7
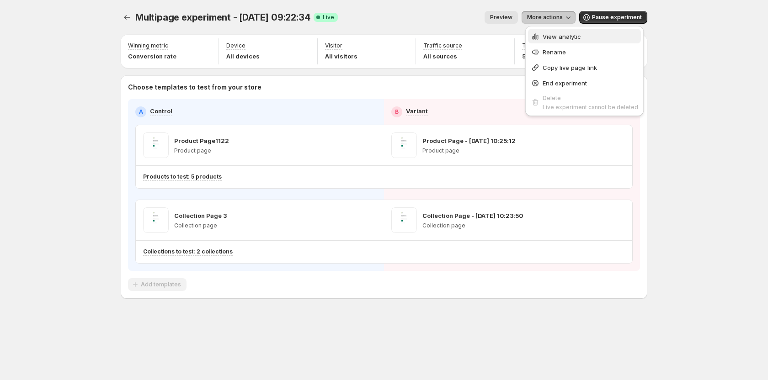
click at [565, 40] on span "View analytic" at bounding box center [561, 36] width 38 height 7
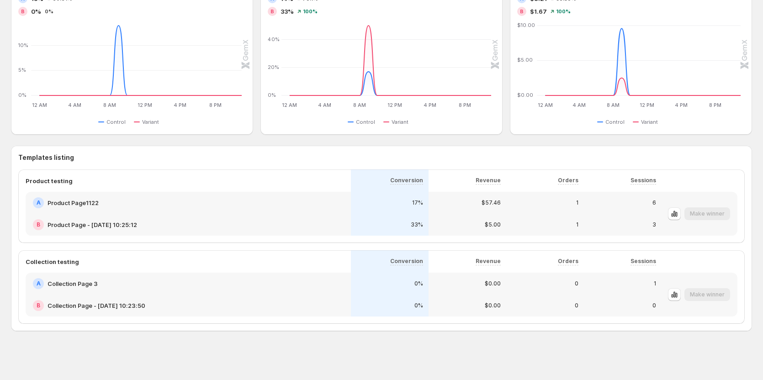
scroll to position [366, 0]
click at [677, 215] on icon "button" at bounding box center [676, 214] width 2 height 5
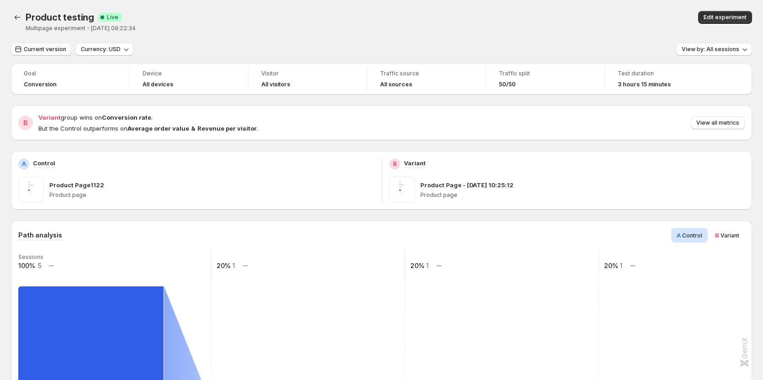
click at [48, 47] on span "Current version" at bounding box center [45, 49] width 42 height 7
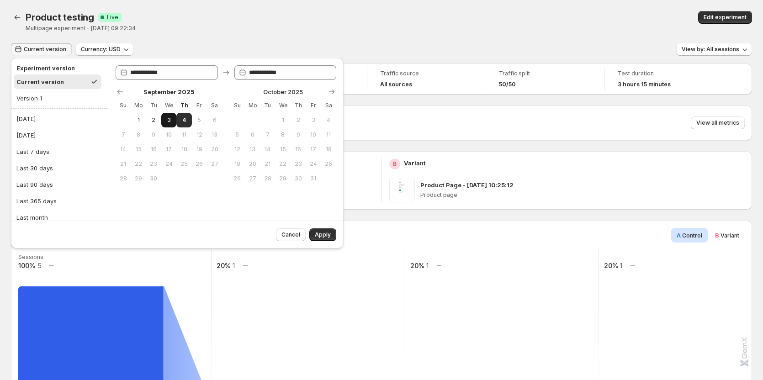
drag, startPoint x: 155, startPoint y: 116, endPoint x: 169, endPoint y: 117, distance: 13.3
click at [157, 116] on button "2" at bounding box center [153, 120] width 15 height 15
type input "**********"
click at [190, 120] on button "4" at bounding box center [183, 120] width 15 height 15
type input "**********"
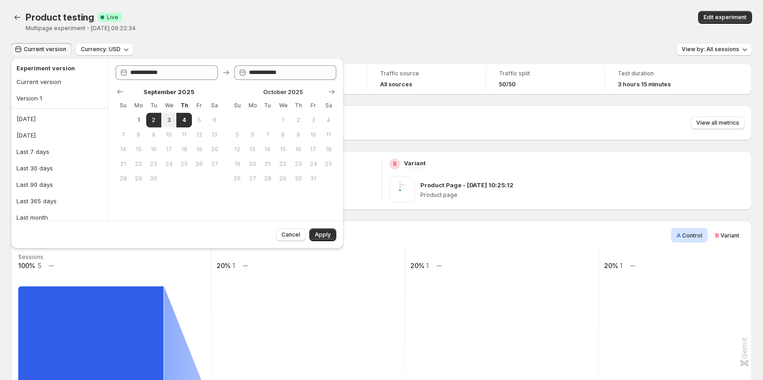
click at [318, 238] on span "Apply" at bounding box center [323, 234] width 16 height 7
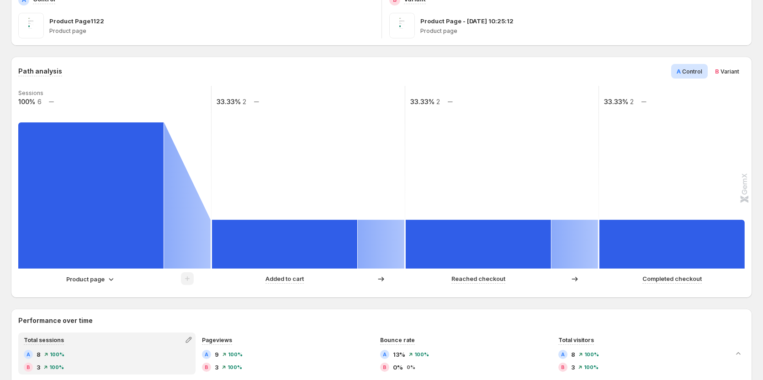
scroll to position [183, 0]
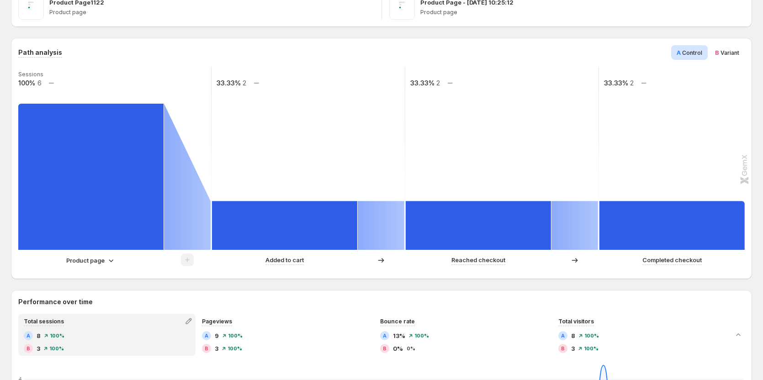
click at [100, 261] on p "Product page" at bounding box center [85, 260] width 38 height 9
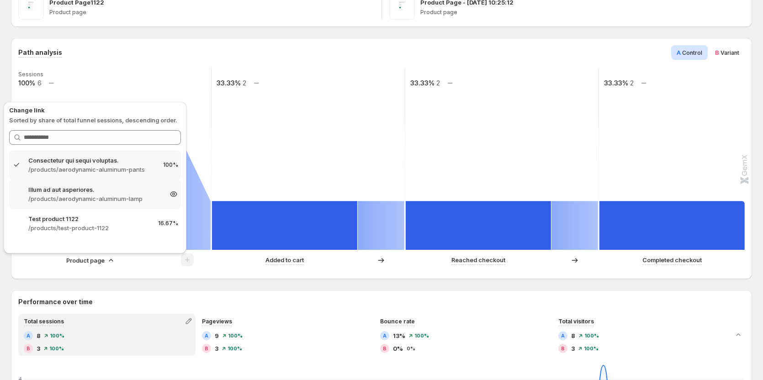
click at [139, 197] on p "/products/aerodynamic-aluminum-lamp" at bounding box center [94, 198] width 133 height 9
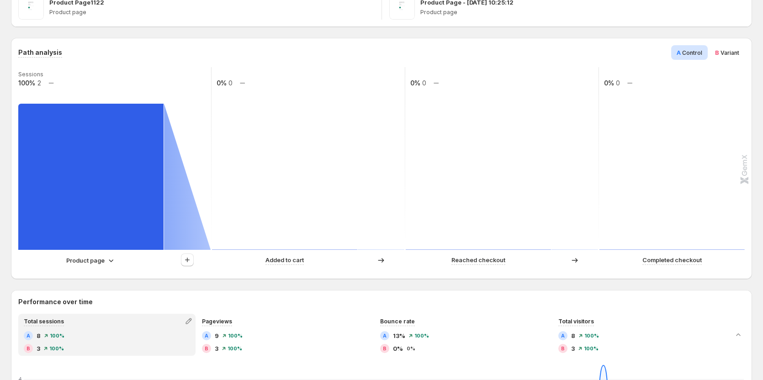
click at [107, 260] on icon at bounding box center [110, 260] width 9 height 9
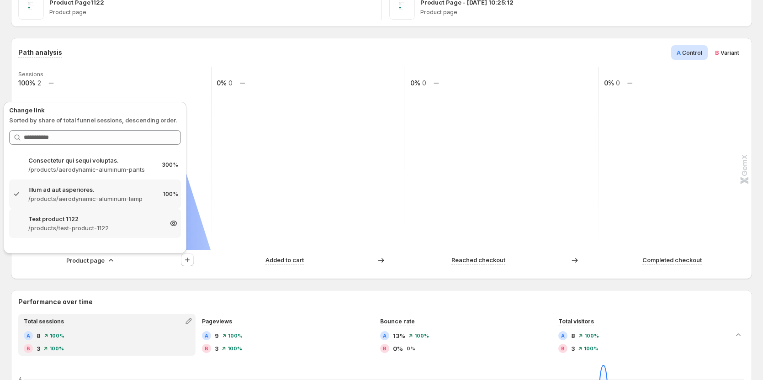
click at [111, 221] on p "Test product 1122" at bounding box center [94, 218] width 133 height 9
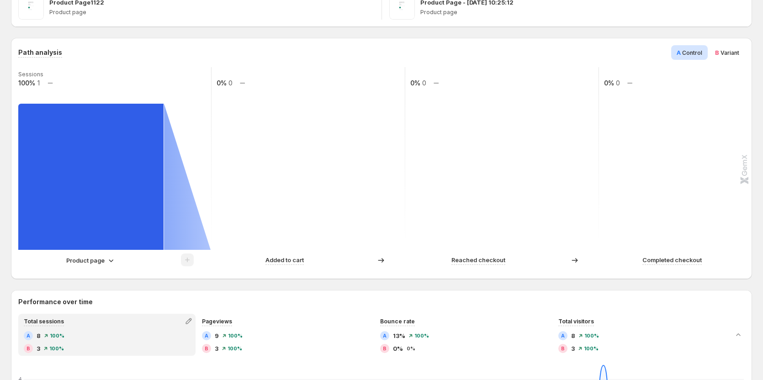
click at [111, 264] on icon at bounding box center [110, 260] width 9 height 9
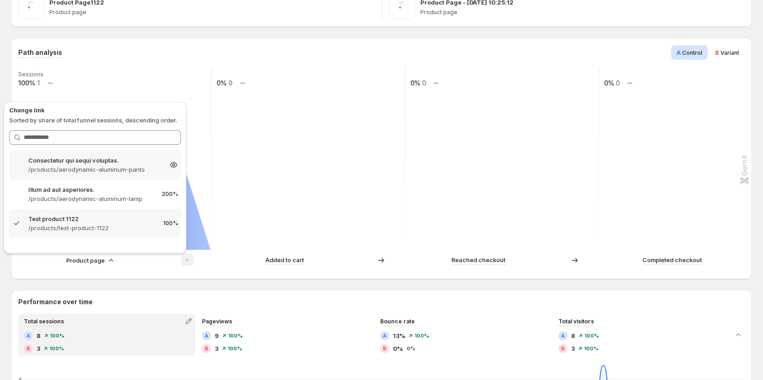
click at [117, 167] on p "/products/aerodynamic-aluminum-pants" at bounding box center [94, 169] width 133 height 9
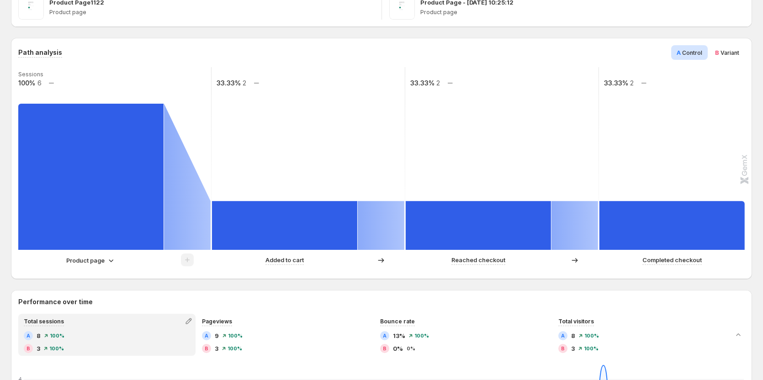
click at [96, 259] on p "Product page" at bounding box center [85, 260] width 38 height 9
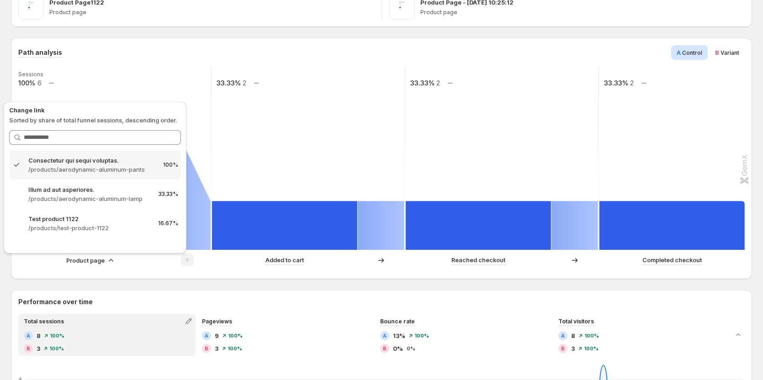
click at [91, 195] on p "/products/aerodynamic-aluminum-lamp" at bounding box center [89, 198] width 123 height 9
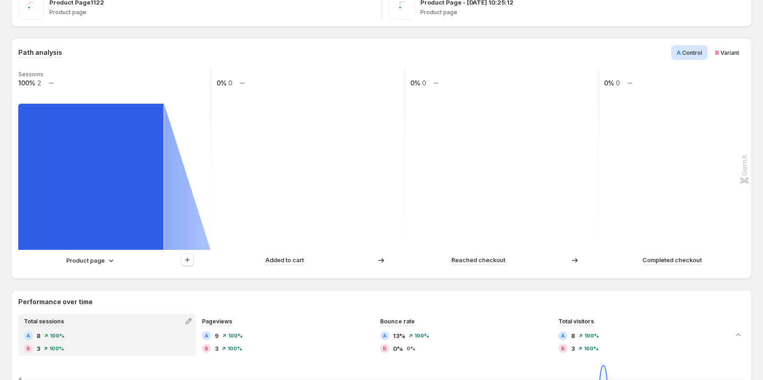
click at [101, 265] on div "Product page" at bounding box center [114, 260] width 193 height 13
drag, startPoint x: 113, startPoint y: 260, endPoint x: 114, endPoint y: 255, distance: 5.2
click at [114, 256] on icon at bounding box center [110, 260] width 9 height 9
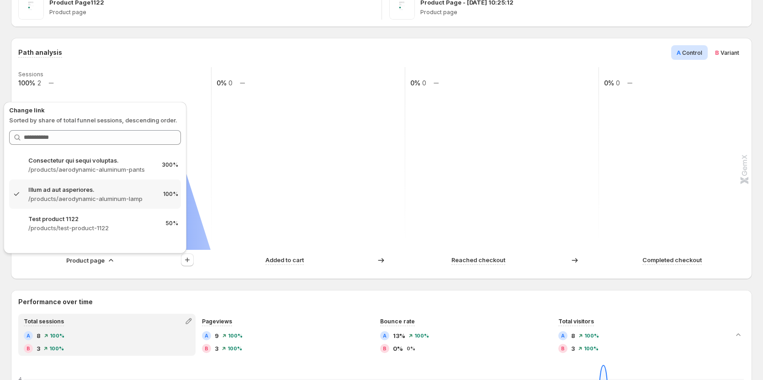
click at [133, 166] on p "/products/aerodynamic-aluminum-pants" at bounding box center [91, 169] width 127 height 9
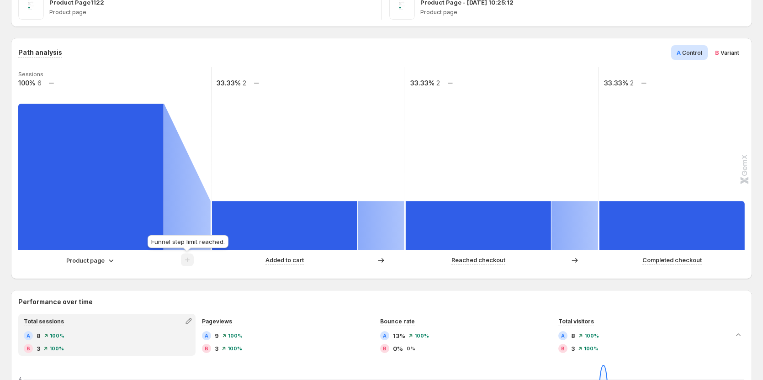
click at [189, 262] on span at bounding box center [187, 262] width 13 height 7
click at [190, 262] on span at bounding box center [187, 262] width 13 height 7
click at [191, 262] on span at bounding box center [187, 262] width 13 height 7
click at [180, 266] on div at bounding box center [187, 260] width 47 height 13
click at [182, 266] on div at bounding box center [187, 260] width 13 height 13
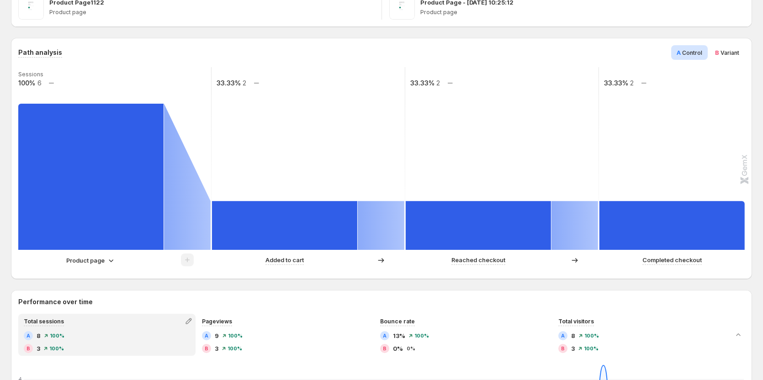
click at [92, 257] on p "Product page" at bounding box center [85, 260] width 38 height 9
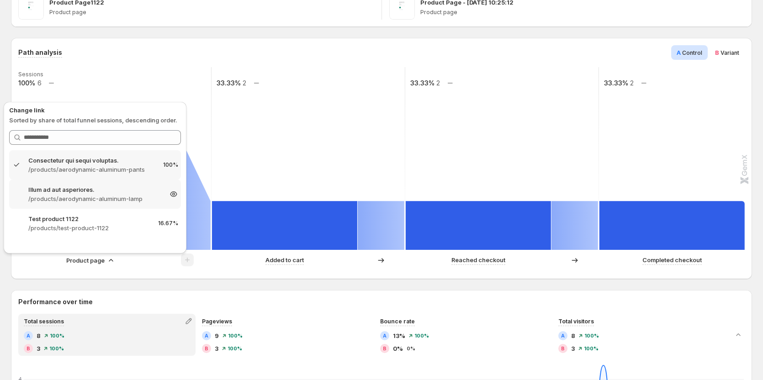
click at [120, 193] on p "Illum ad aut asperiores." at bounding box center [94, 189] width 133 height 9
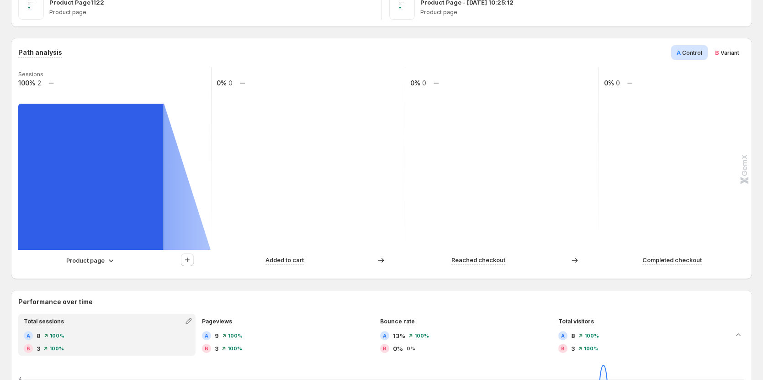
click at [176, 259] on div at bounding box center [187, 260] width 47 height 13
click at [187, 259] on icon "button" at bounding box center [187, 260] width 5 height 5
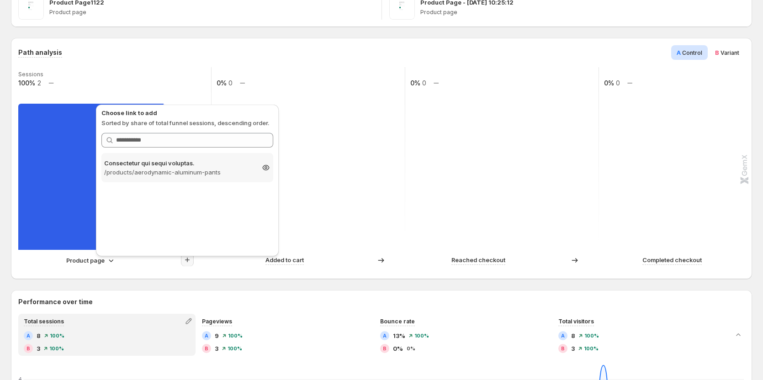
click at [214, 175] on p "/products/aerodynamic-aluminum-pants" at bounding box center [179, 172] width 150 height 9
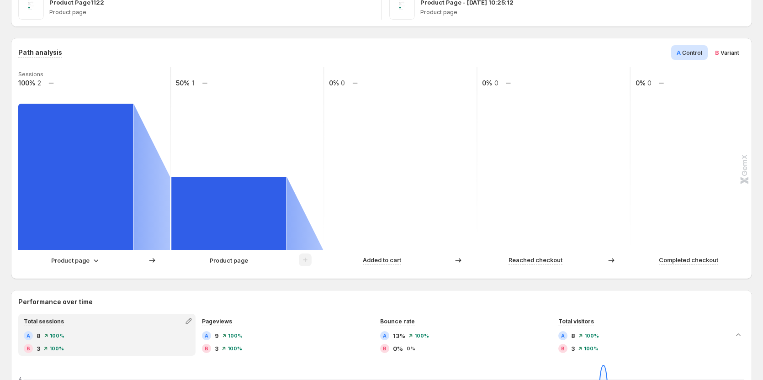
click at [89, 259] on p "Product page" at bounding box center [70, 260] width 38 height 9
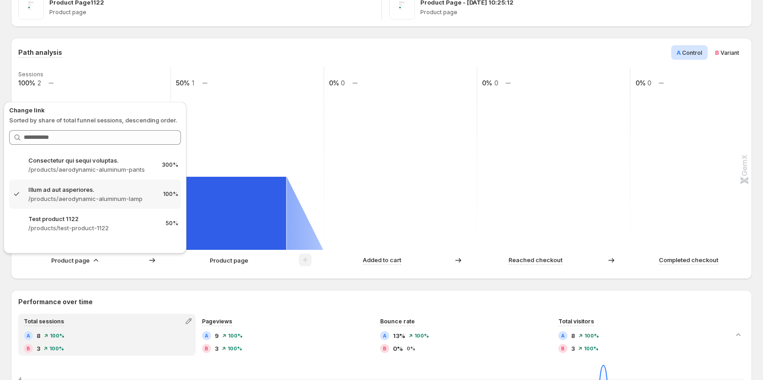
click at [93, 261] on icon at bounding box center [95, 260] width 9 height 9
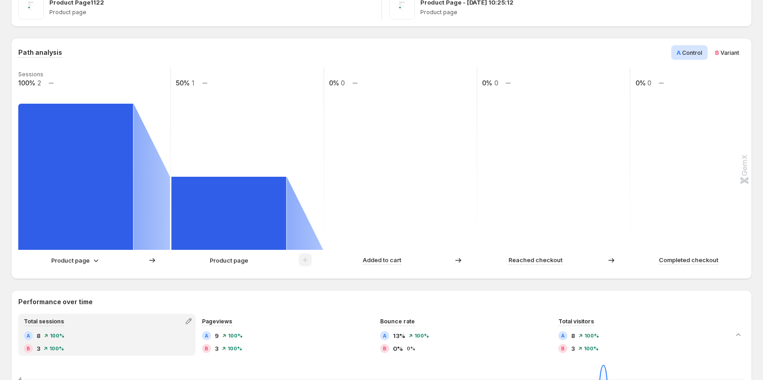
click at [80, 261] on p "Product page" at bounding box center [70, 260] width 38 height 9
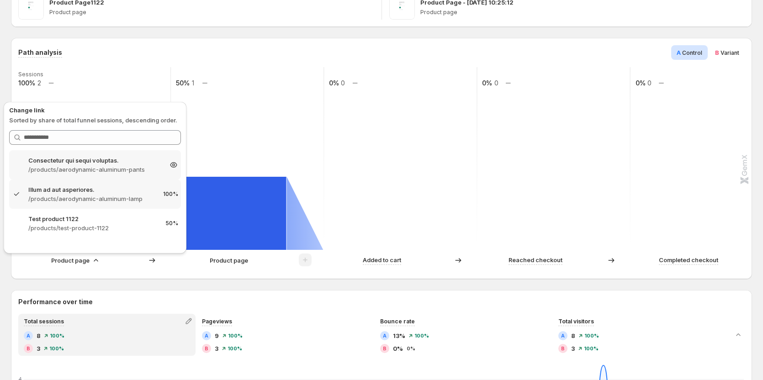
click at [113, 162] on p "Consectetur qui sequi voluptas." at bounding box center [94, 160] width 133 height 9
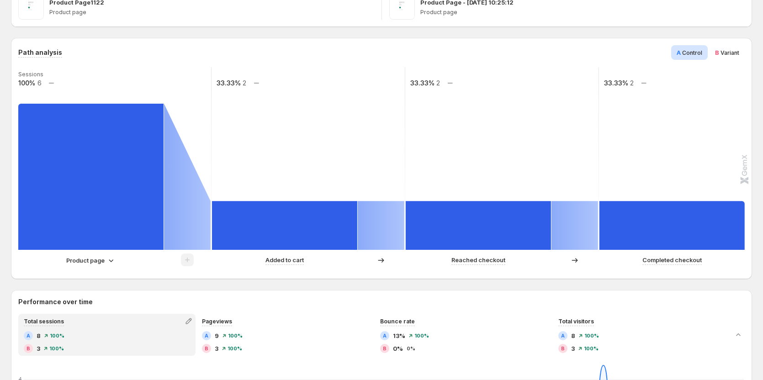
click at [97, 265] on p "Product page" at bounding box center [85, 260] width 38 height 9
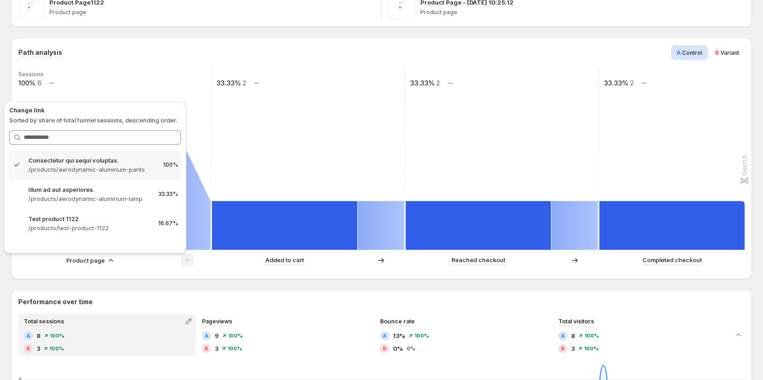
click at [173, 267] on div "Product page Added to cart Reached checkout Completed checkout" at bounding box center [380, 263] width 725 height 18
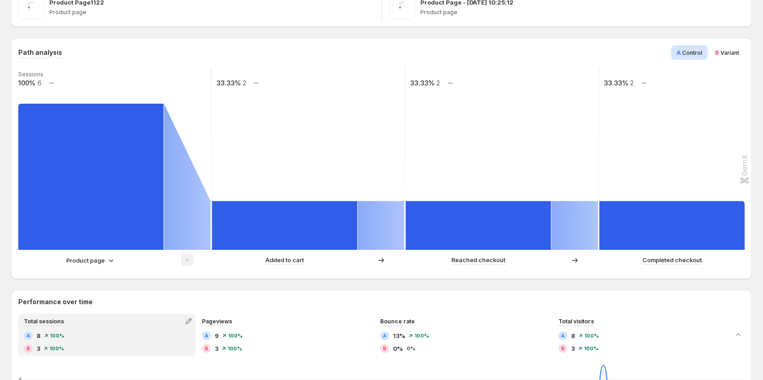
click at [106, 261] on icon at bounding box center [110, 260] width 9 height 9
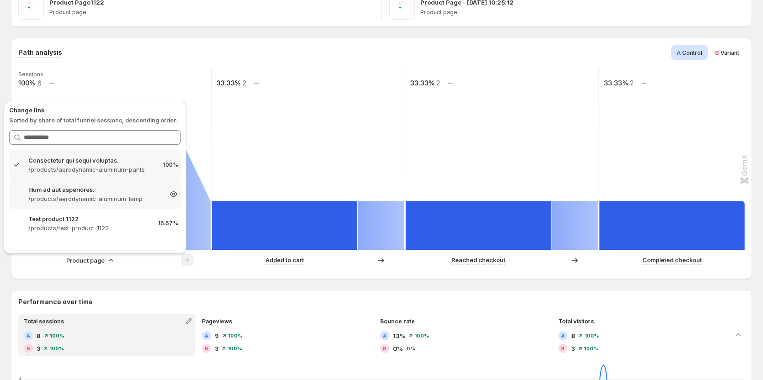
click at [112, 194] on p "/products/aerodynamic-aluminum-lamp" at bounding box center [94, 198] width 133 height 9
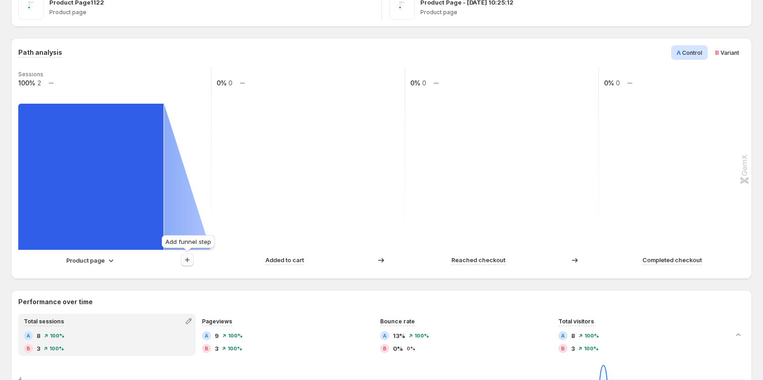
click at [190, 262] on icon "button" at bounding box center [187, 259] width 9 height 9
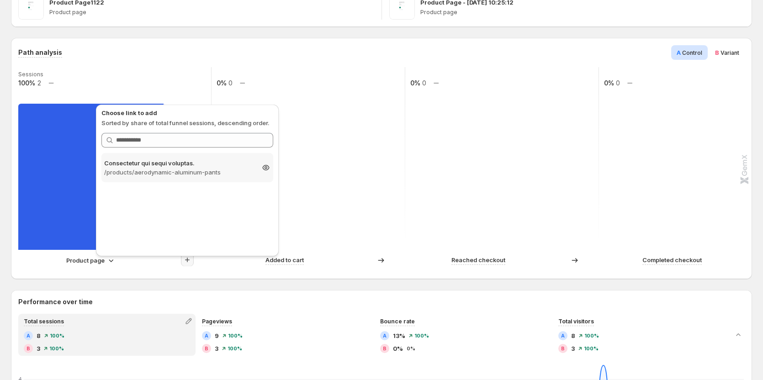
click at [217, 171] on p "/products/aerodynamic-aluminum-pants" at bounding box center [179, 172] width 150 height 9
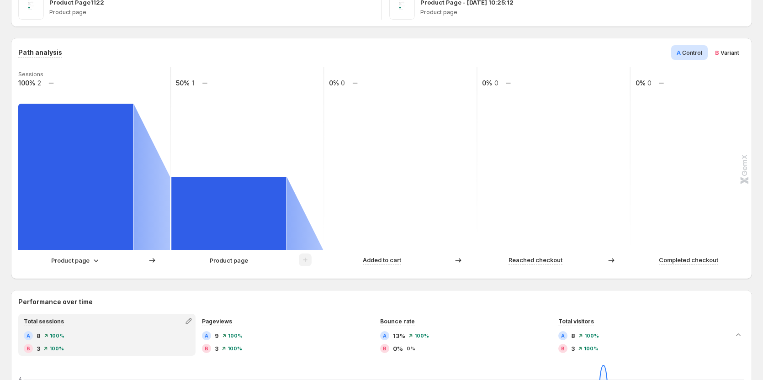
click at [80, 259] on p "Product page" at bounding box center [70, 260] width 38 height 9
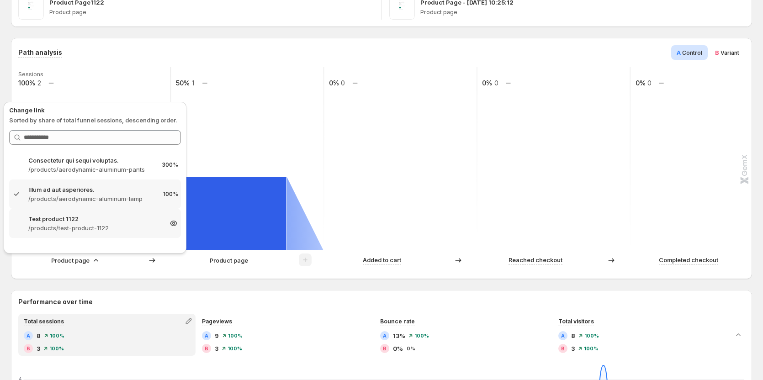
click at [107, 224] on p "/products/test-product-1122" at bounding box center [94, 227] width 133 height 9
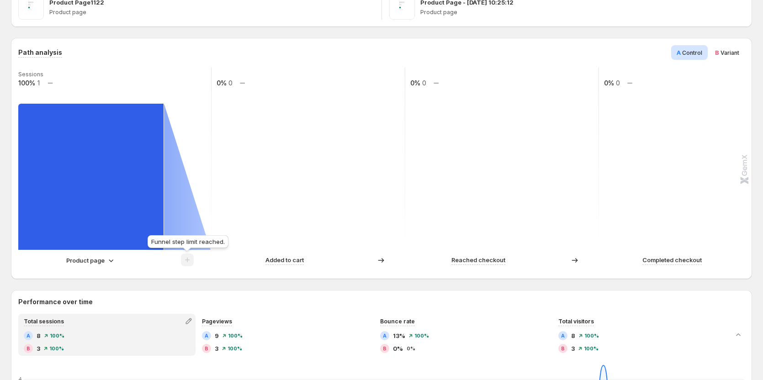
click at [190, 263] on span at bounding box center [187, 262] width 13 height 7
click at [111, 260] on icon at bounding box center [110, 260] width 9 height 9
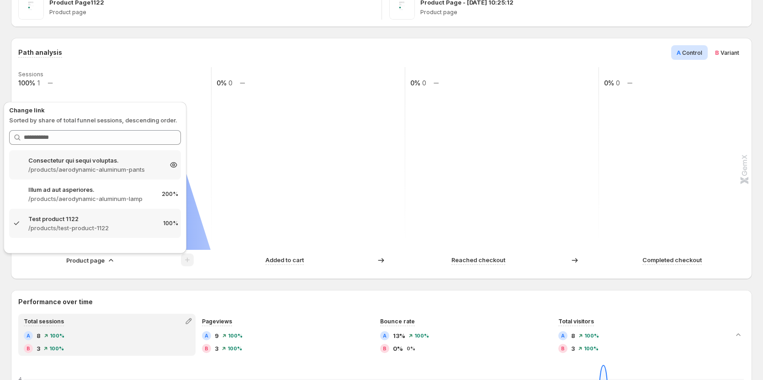
click at [110, 159] on p "Consectetur qui sequi voluptas." at bounding box center [94, 160] width 133 height 9
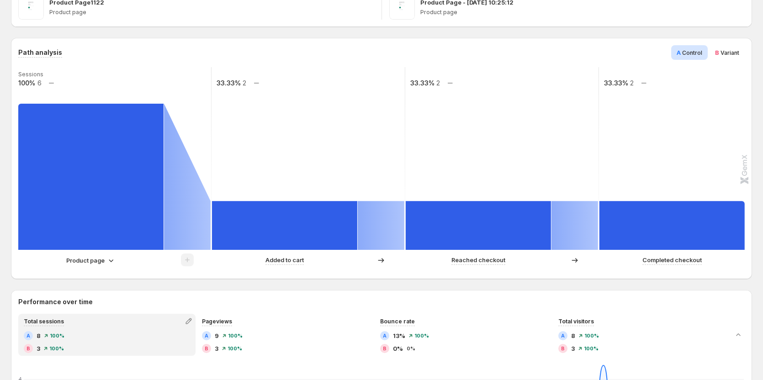
click at [81, 260] on p "Product page" at bounding box center [85, 260] width 38 height 9
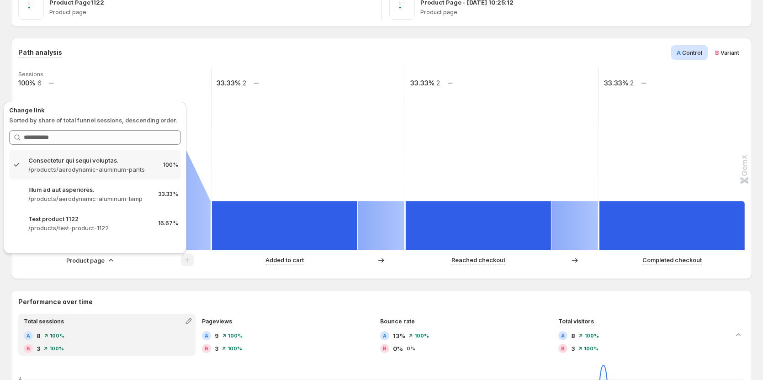
click at [94, 261] on p "Product page" at bounding box center [85, 260] width 38 height 9
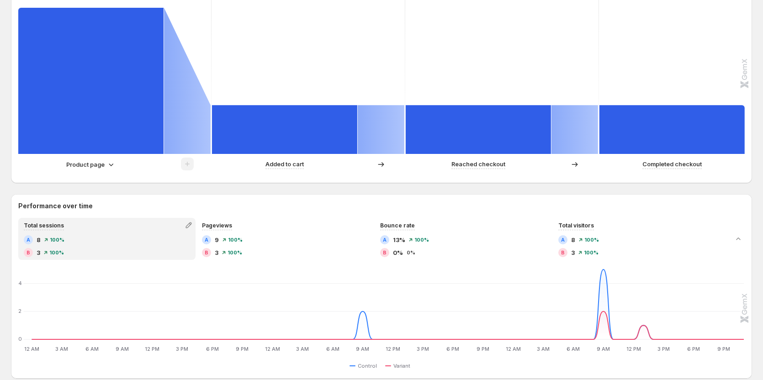
scroll to position [137, 0]
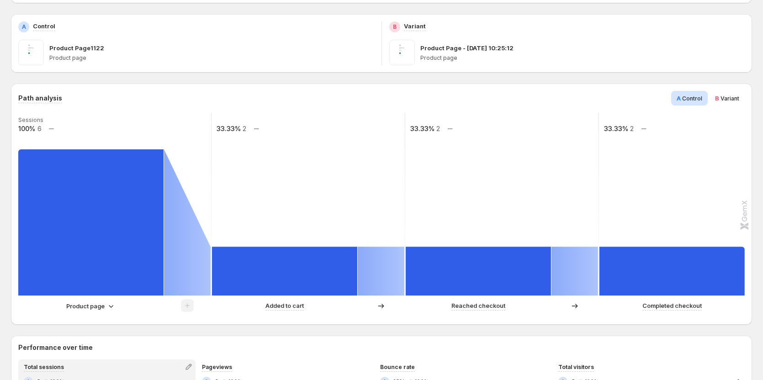
click at [739, 99] on span "Variant" at bounding box center [730, 98] width 19 height 7
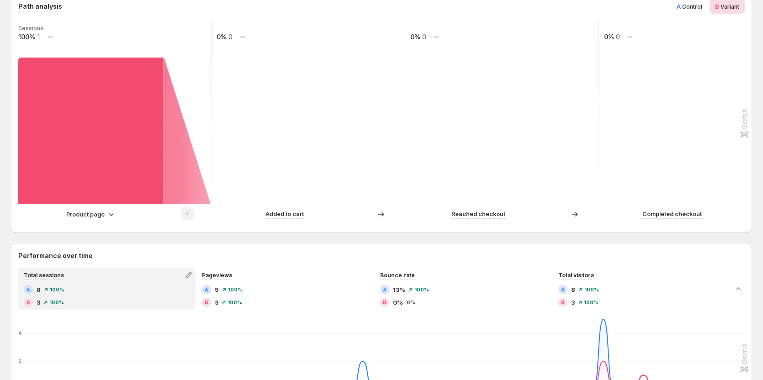
scroll to position [228, 0]
click at [111, 216] on icon at bounding box center [111, 215] width 5 height 3
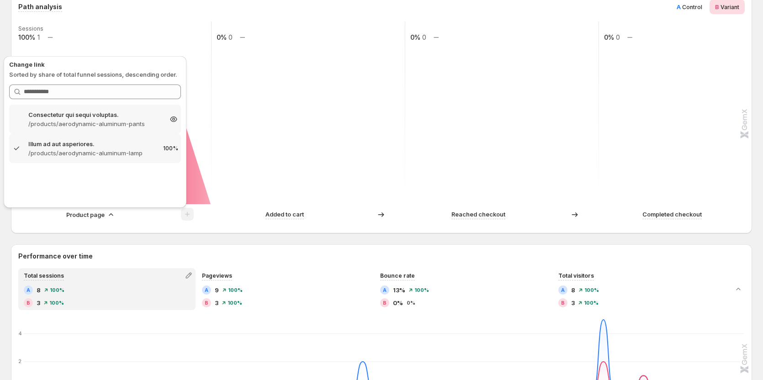
click at [131, 115] on p "Consectetur qui sequi voluptas." at bounding box center [94, 114] width 133 height 9
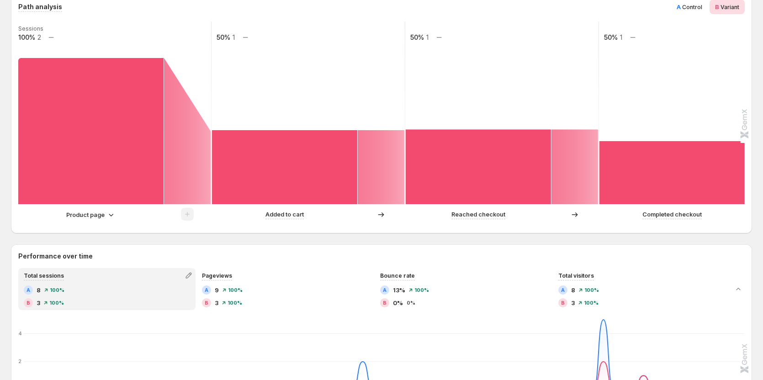
click at [98, 218] on p "Product page" at bounding box center [85, 214] width 38 height 9
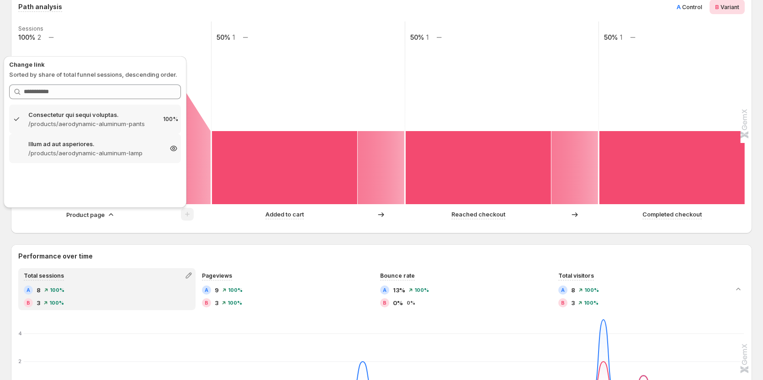
click at [116, 155] on p "/products/aerodynamic-aluminum-lamp" at bounding box center [94, 153] width 133 height 9
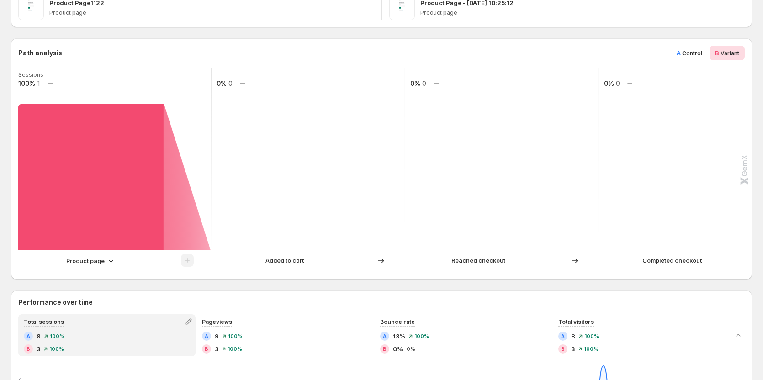
scroll to position [137, 0]
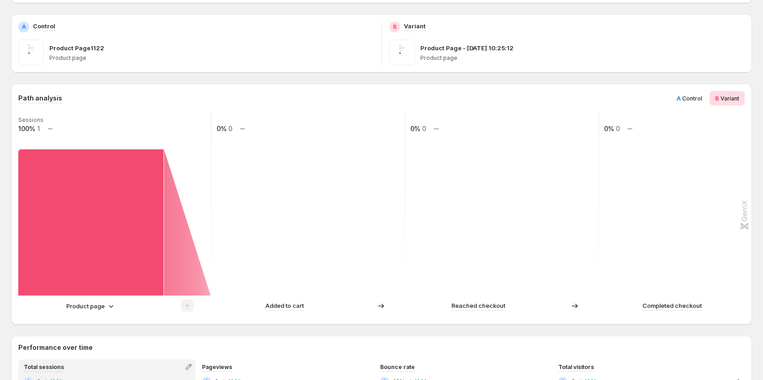
click at [697, 101] on span "Control" at bounding box center [692, 98] width 20 height 7
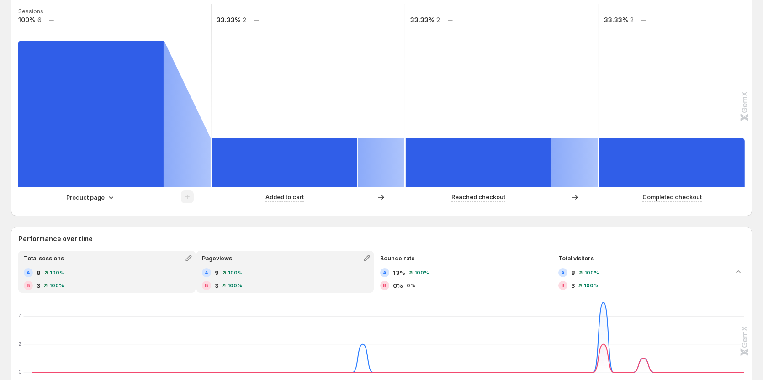
scroll to position [228, 0]
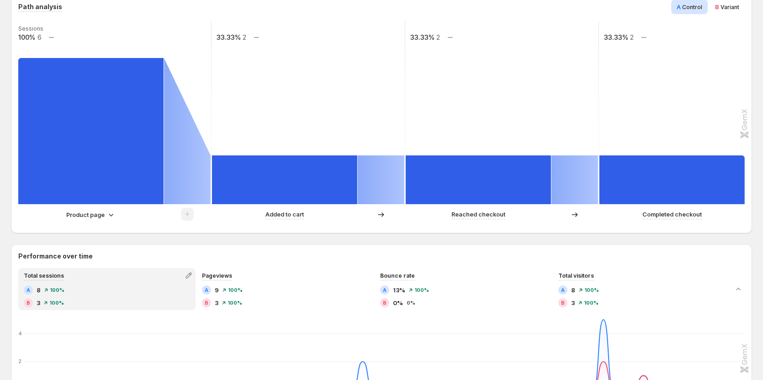
click at [98, 216] on p "Product page" at bounding box center [85, 214] width 38 height 9
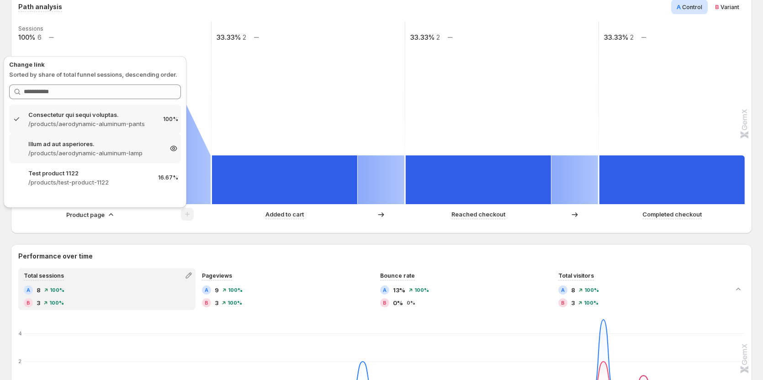
click at [120, 153] on p "/products/aerodynamic-aluminum-lamp" at bounding box center [94, 153] width 133 height 9
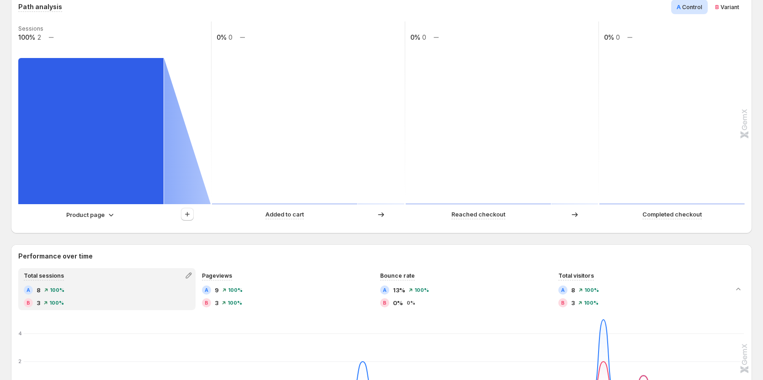
click at [107, 215] on icon at bounding box center [110, 214] width 9 height 9
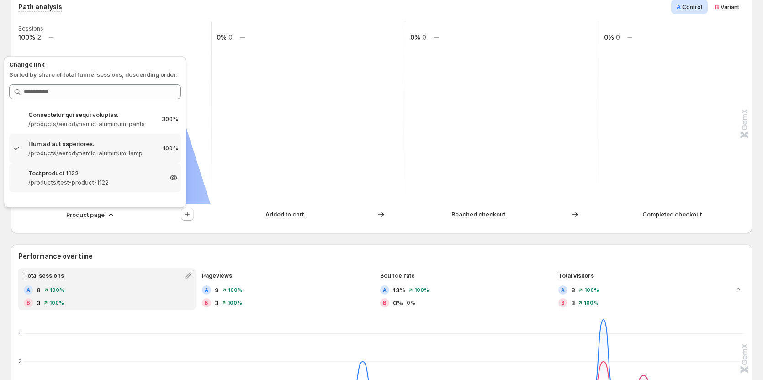
click at [113, 174] on p "Test product 1122" at bounding box center [94, 173] width 133 height 9
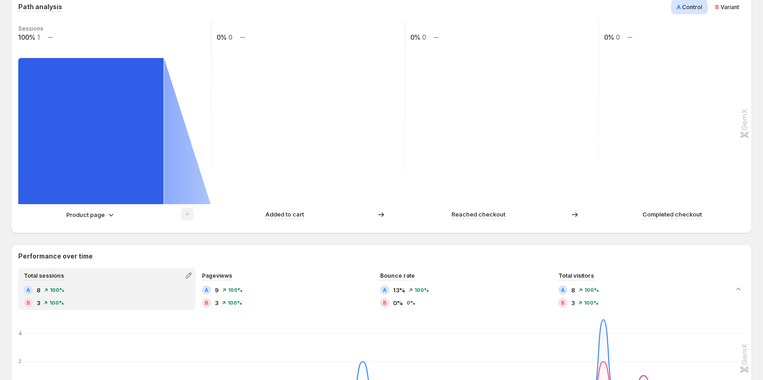
click at [109, 213] on icon at bounding box center [110, 214] width 9 height 9
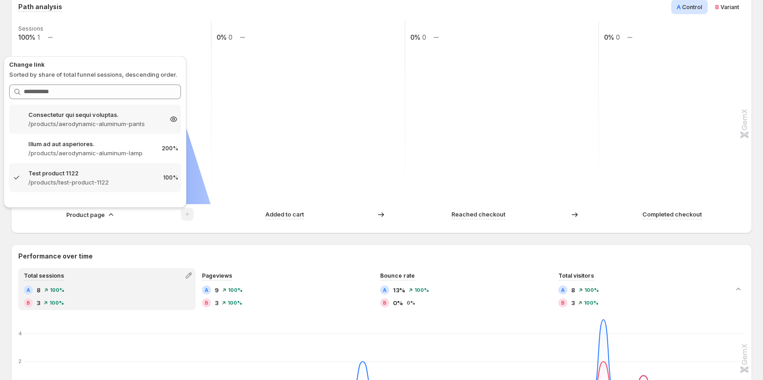
click at [126, 122] on p "/products/aerodynamic-aluminum-pants" at bounding box center [94, 123] width 133 height 9
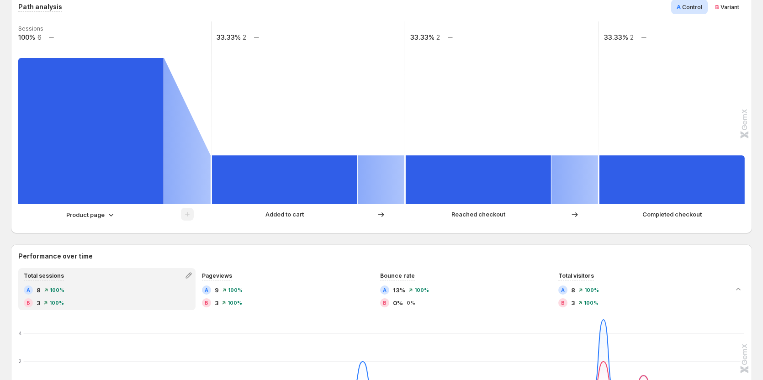
click at [111, 218] on icon at bounding box center [110, 214] width 9 height 9
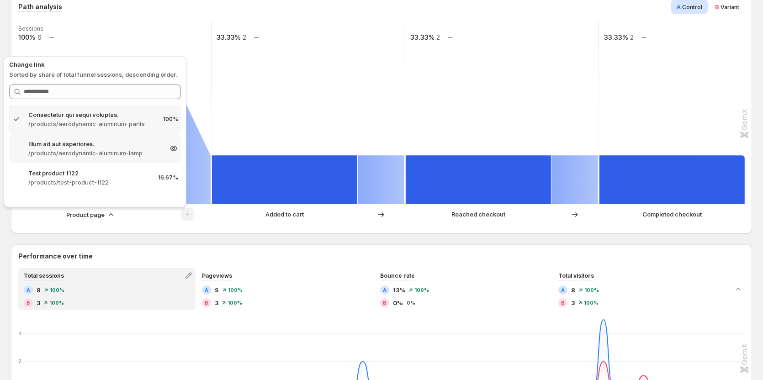
click at [118, 144] on p "Illum ad aut asperiores." at bounding box center [94, 143] width 133 height 9
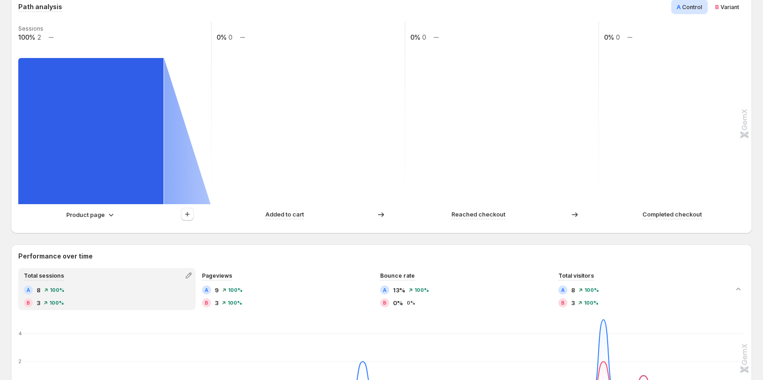
click at [98, 218] on p "Product page" at bounding box center [85, 214] width 38 height 9
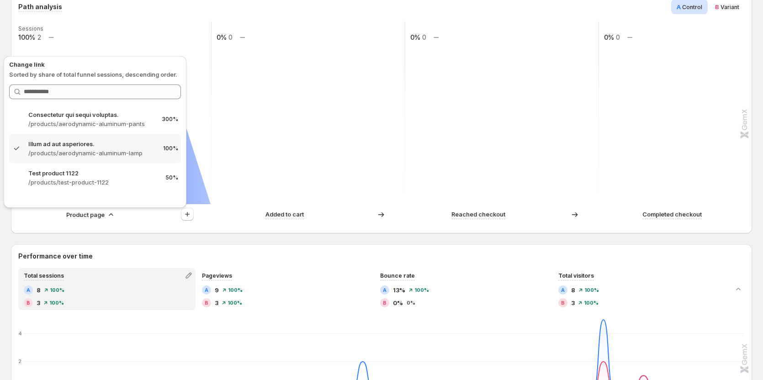
click at [114, 102] on div "Change link Sorted by share of total funnel sessions, descending order. Search …" at bounding box center [95, 132] width 172 height 144
click at [112, 113] on p "Consectetur qui sequi voluptas." at bounding box center [94, 114] width 133 height 9
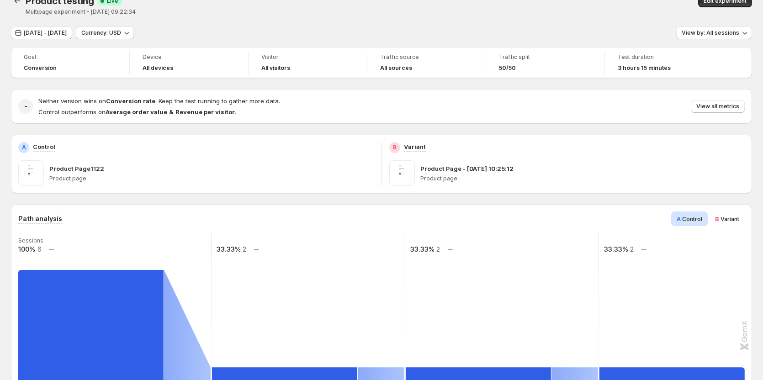
scroll to position [0, 0]
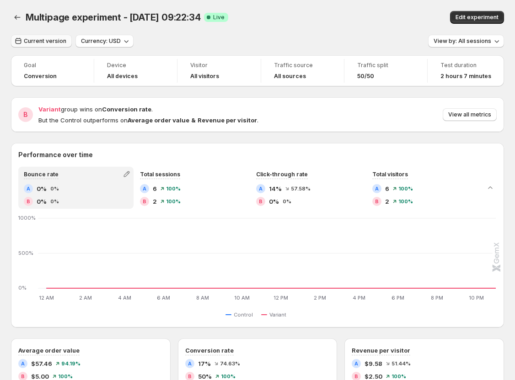
click at [44, 45] on button "Current version" at bounding box center [41, 41] width 61 height 13
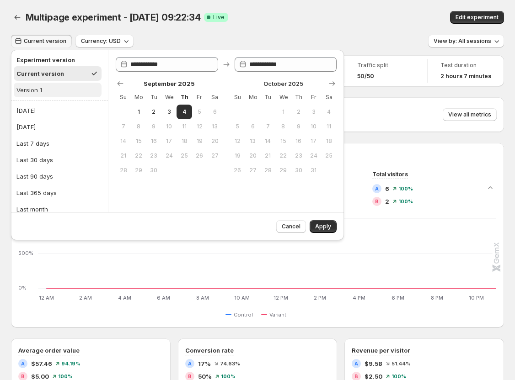
click at [45, 85] on button "Version 1" at bounding box center [58, 90] width 88 height 15
type input "**********"
click at [330, 226] on span "Apply" at bounding box center [323, 226] width 16 height 7
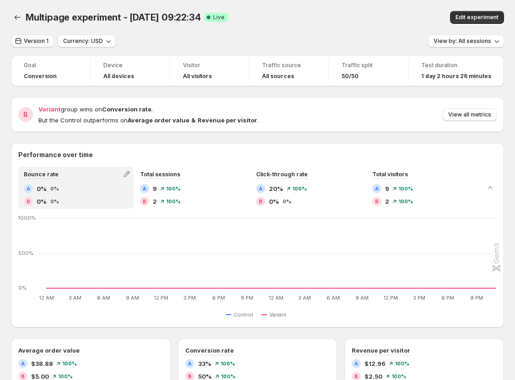
click at [32, 36] on button "Version 1" at bounding box center [32, 41] width 43 height 13
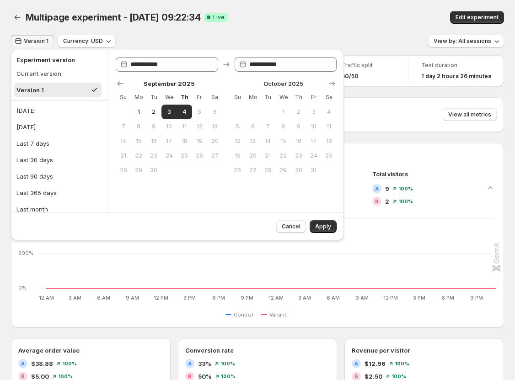
click at [287, 36] on div "Version 1 Currency: USD View by: All sessions" at bounding box center [257, 41] width 493 height 13
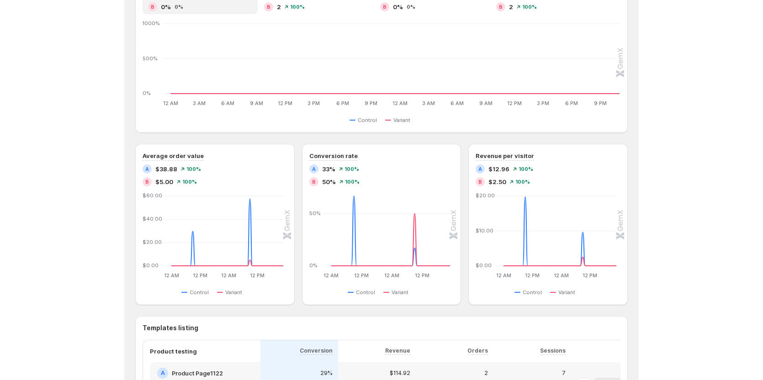
scroll to position [91, 0]
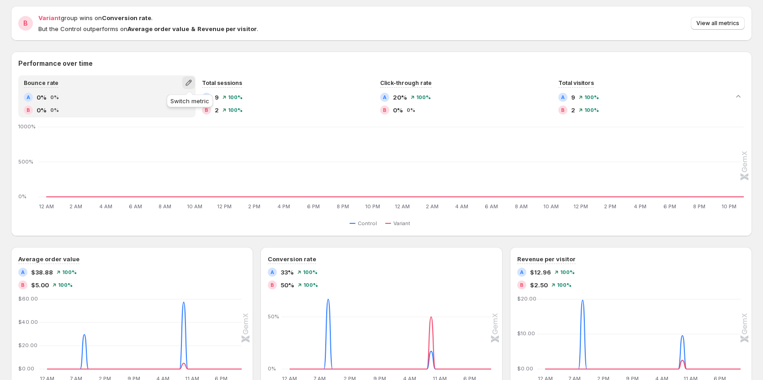
click at [190, 82] on icon "button" at bounding box center [188, 82] width 9 height 9
click at [179, 102] on span "Total orders" at bounding box center [190, 101] width 126 height 9
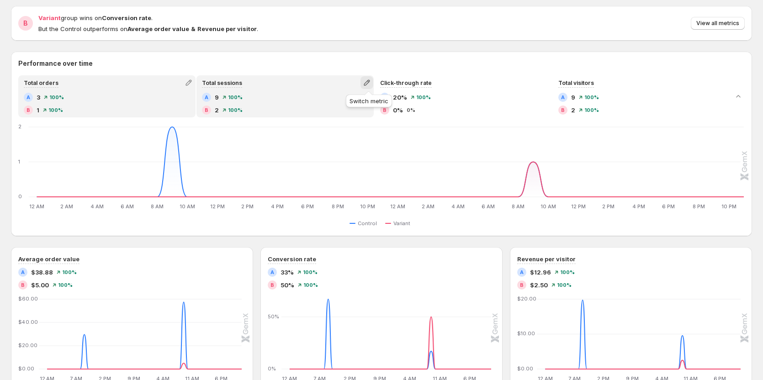
click at [364, 80] on icon "button" at bounding box center [366, 82] width 9 height 9
click at [350, 106] on span "Total revenue" at bounding box center [369, 101] width 126 height 9
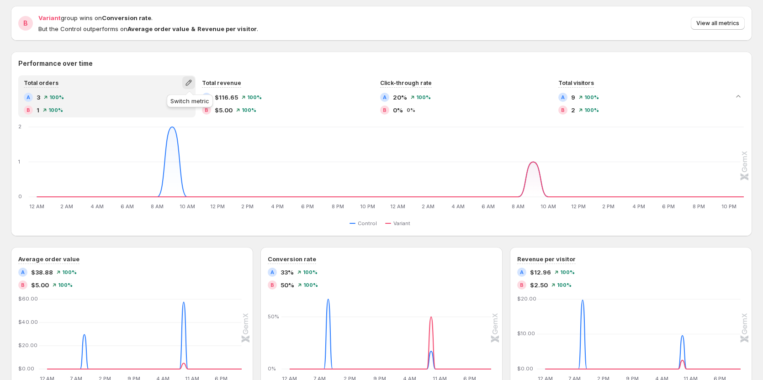
click at [191, 80] on icon "button" at bounding box center [189, 83] width 6 height 6
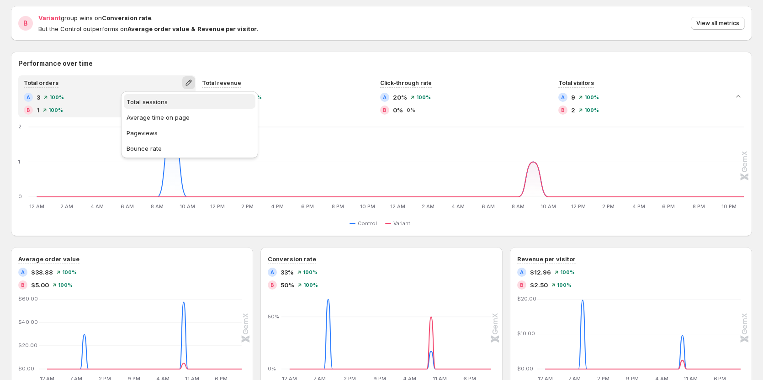
click at [184, 104] on span "Total sessions" at bounding box center [190, 101] width 126 height 9
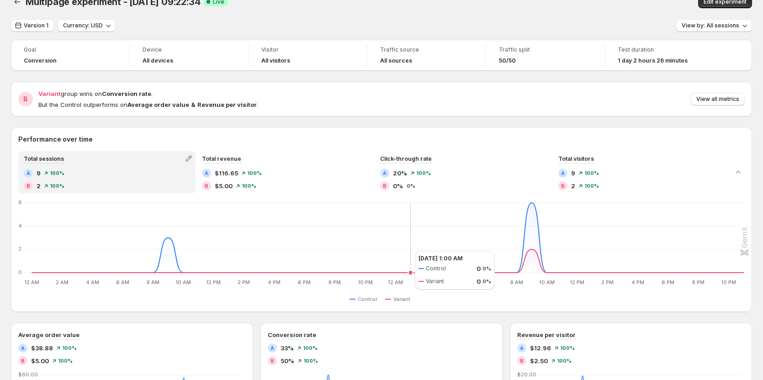
scroll to position [0, 0]
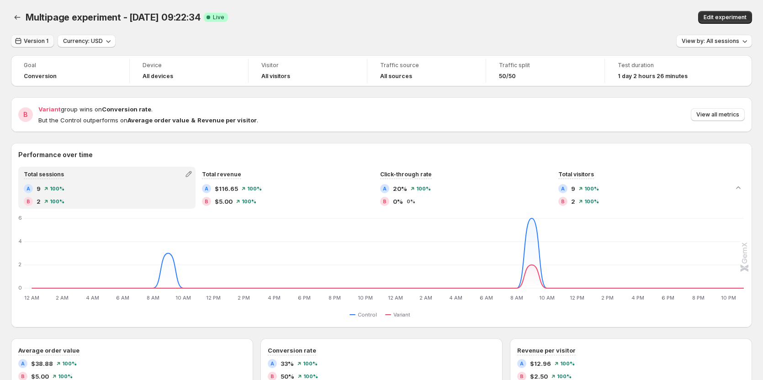
click at [31, 38] on span "Version 1" at bounding box center [36, 40] width 25 height 7
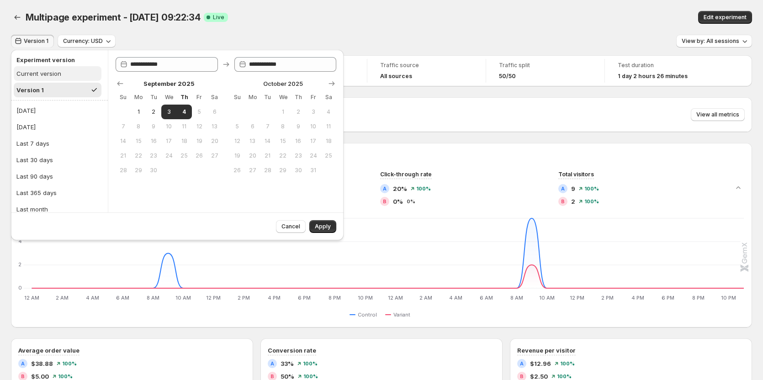
click at [48, 74] on div "Current version" at bounding box center [38, 73] width 45 height 9
type input "**********"
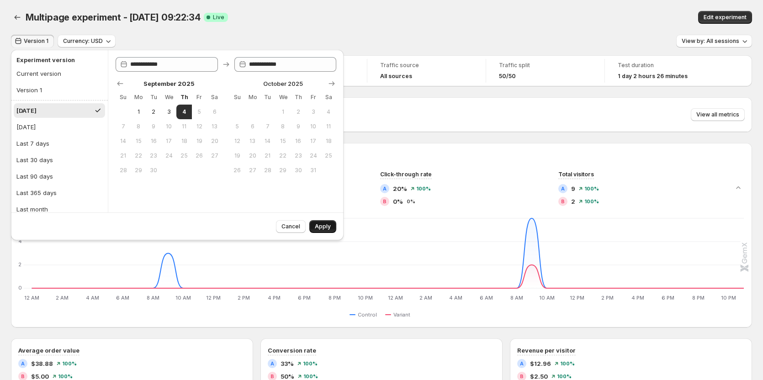
click at [326, 229] on span "Apply" at bounding box center [323, 226] width 16 height 7
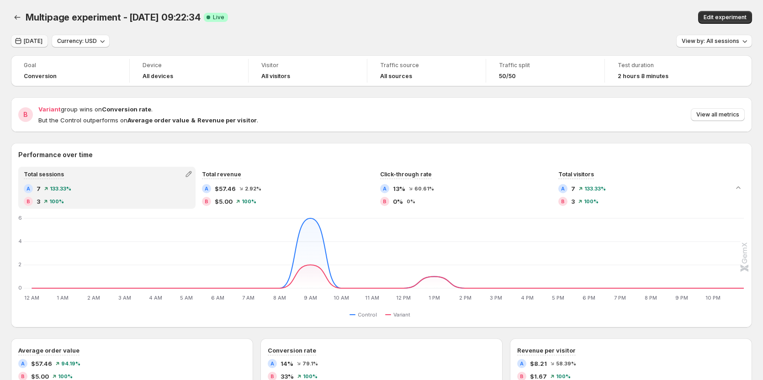
click at [37, 41] on span "[DATE]" at bounding box center [33, 40] width 19 height 7
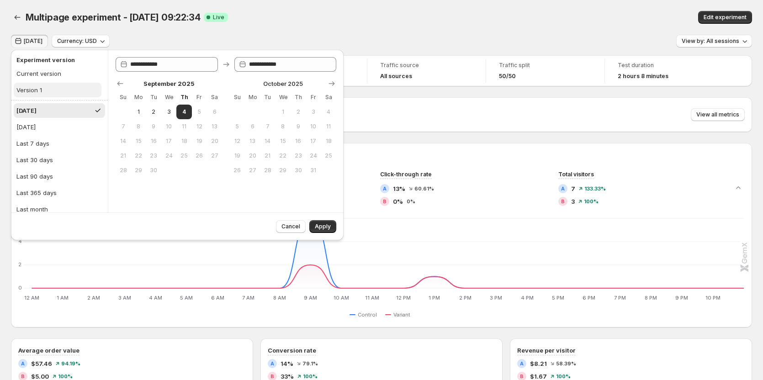
click at [44, 89] on button "Version 1" at bounding box center [58, 90] width 88 height 15
type input "**********"
click at [313, 226] on button "Apply" at bounding box center [322, 226] width 27 height 13
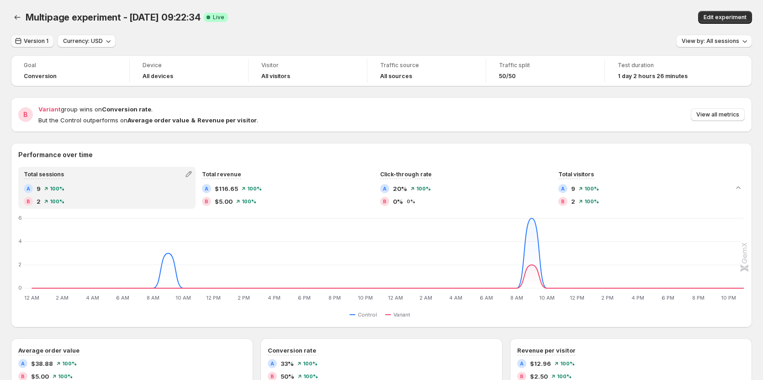
click at [35, 43] on span "Version 1" at bounding box center [36, 40] width 25 height 7
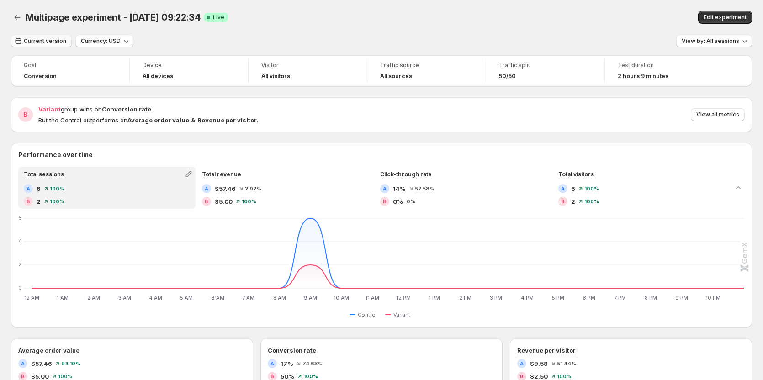
click at [40, 45] on button "Current version" at bounding box center [41, 41] width 61 height 13
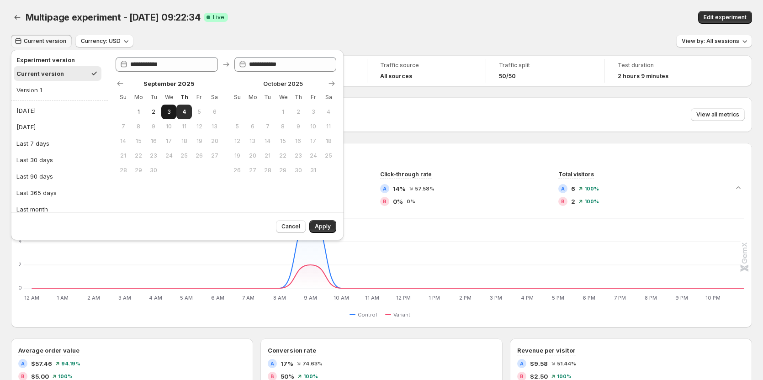
click at [168, 115] on span "3" at bounding box center [169, 111] width 8 height 7
type input "**********"
click at [181, 111] on span "4" at bounding box center [184, 111] width 8 height 7
type input "**********"
click at [281, 37] on div "Current version Currency: USD View by: All sessions" at bounding box center [381, 41] width 741 height 13
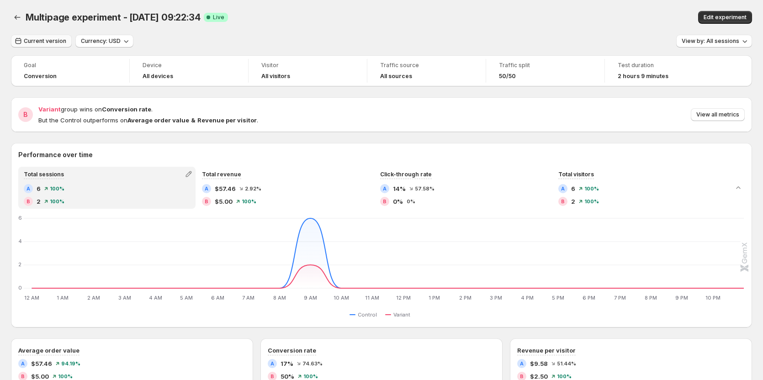
click at [67, 44] on button "Current version" at bounding box center [41, 41] width 61 height 13
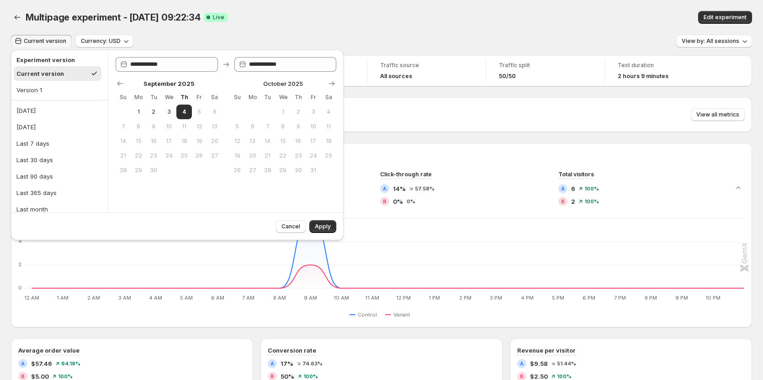
click at [233, 40] on div "Current version Currency: USD View by: All sessions" at bounding box center [381, 41] width 741 height 13
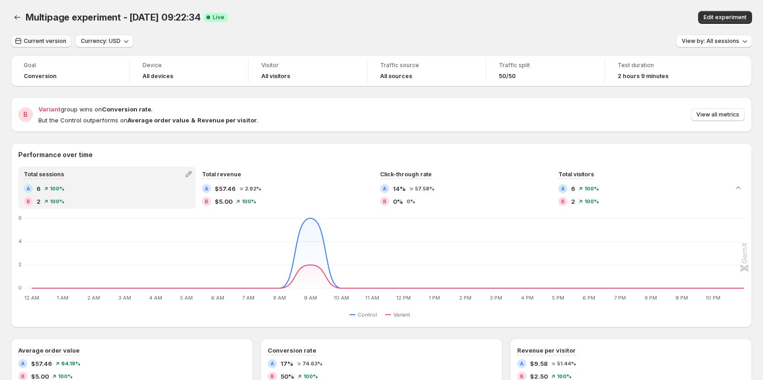
click at [54, 42] on span "Current version" at bounding box center [45, 40] width 42 height 7
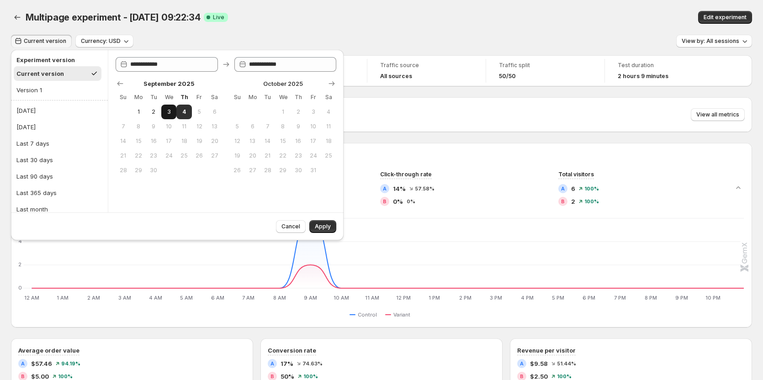
click at [170, 112] on span "3" at bounding box center [169, 111] width 8 height 7
type input "**********"
click at [186, 110] on span "4" at bounding box center [184, 111] width 8 height 7
type input "**********"
click at [37, 74] on div "Current version" at bounding box center [38, 73] width 45 height 9
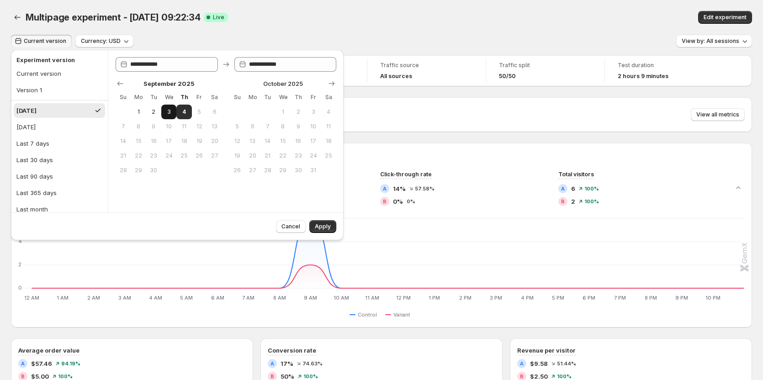
click at [169, 115] on span "3" at bounding box center [169, 111] width 8 height 7
type input "**********"
click at [186, 114] on span "4" at bounding box center [184, 111] width 8 height 7
type input "**********"
click at [322, 230] on span "Apply" at bounding box center [323, 226] width 16 height 7
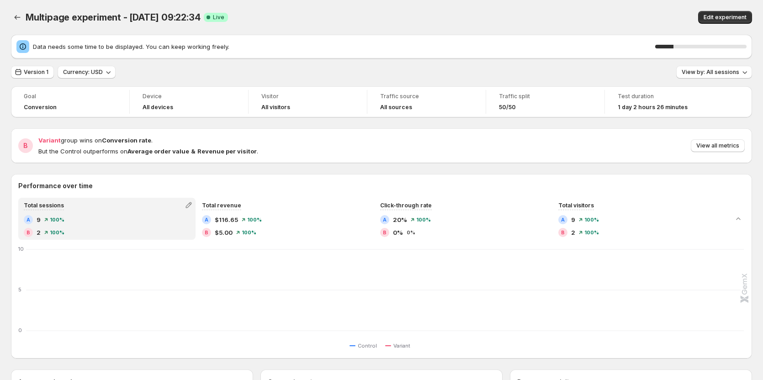
click at [37, 83] on div "Data needs some time to be displayed. You can keep working freely. 20 % Version…" at bounding box center [381, 381] width 741 height 693
click at [36, 72] on span "Version 1" at bounding box center [36, 72] width 25 height 7
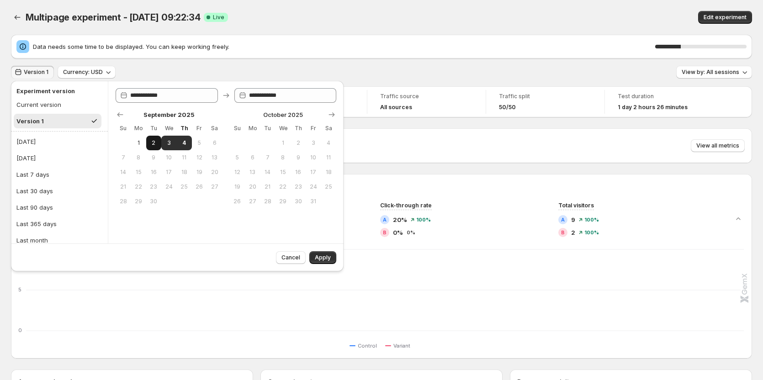
click at [152, 139] on span "2" at bounding box center [154, 142] width 8 height 7
type input "**********"
click at [178, 141] on button "4" at bounding box center [183, 143] width 15 height 15
type input "**********"
click at [312, 257] on button "Apply" at bounding box center [322, 257] width 27 height 13
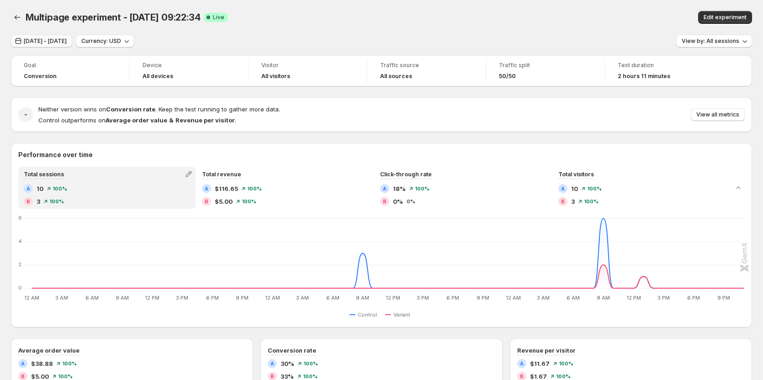
click at [55, 44] on span "Sep 02, 2025 - Sep 04, 2025" at bounding box center [45, 40] width 43 height 7
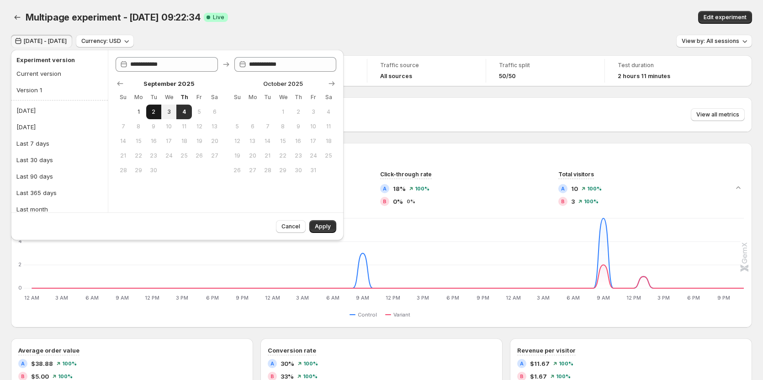
click at [154, 113] on span "2" at bounding box center [154, 111] width 8 height 7
type input "**********"
click at [325, 226] on span "Apply" at bounding box center [323, 226] width 16 height 7
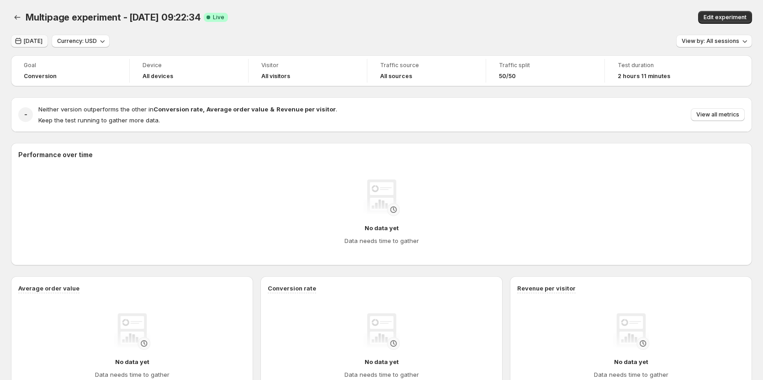
click at [34, 38] on span "Sep 02, 2025" at bounding box center [33, 40] width 19 height 7
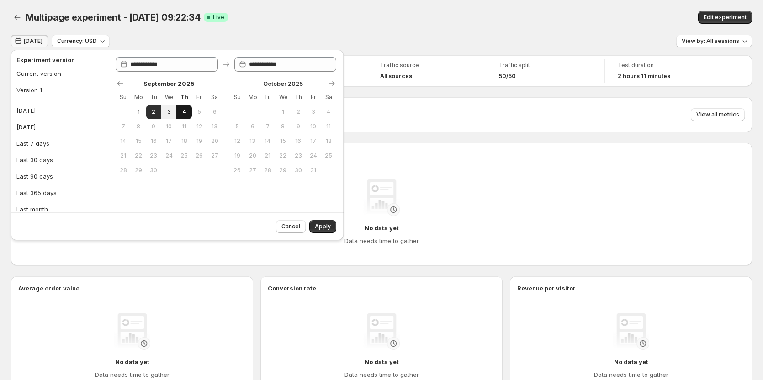
click at [180, 112] on button "4" at bounding box center [183, 112] width 15 height 15
type input "**********"
click at [319, 224] on span "Apply" at bounding box center [323, 226] width 16 height 7
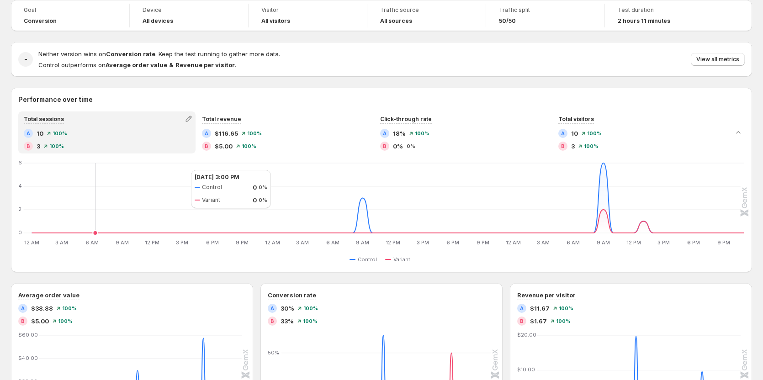
scroll to position [46, 0]
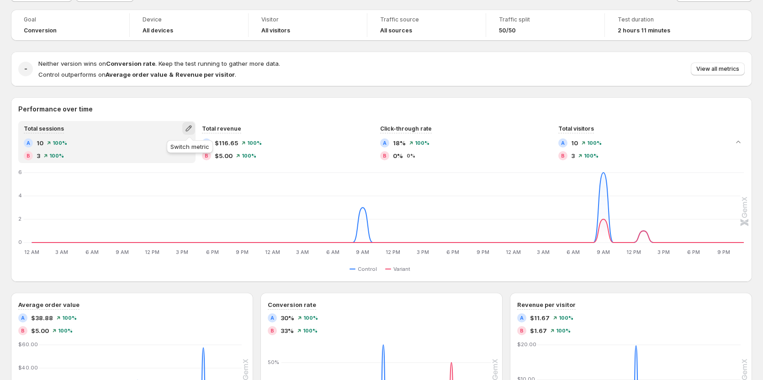
click at [187, 125] on icon "button" at bounding box center [188, 128] width 9 height 9
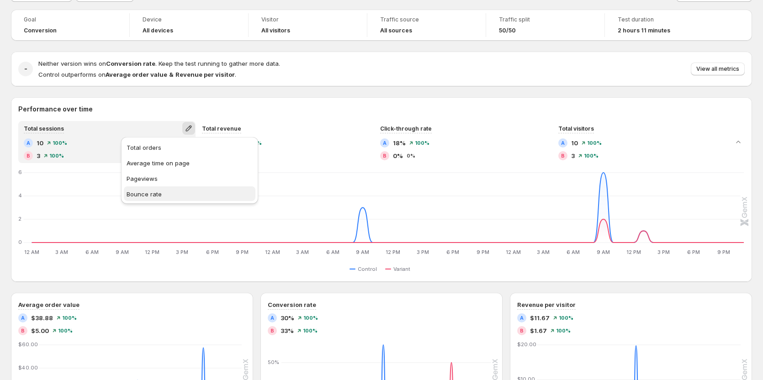
click at [156, 194] on span "Bounce rate" at bounding box center [144, 194] width 35 height 7
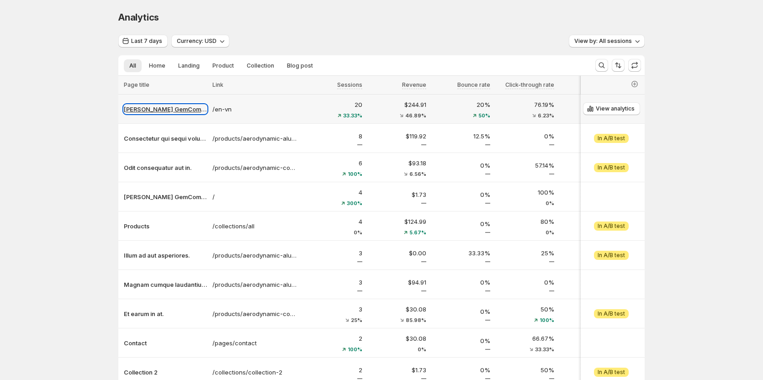
click at [171, 108] on p "Tanya GemCommerce" at bounding box center [165, 109] width 83 height 9
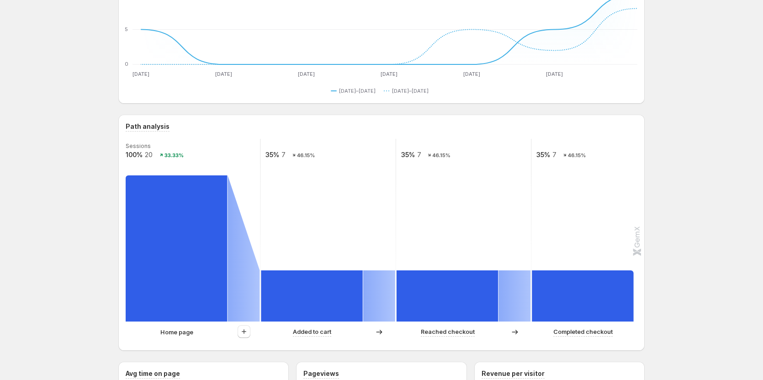
scroll to position [91, 0]
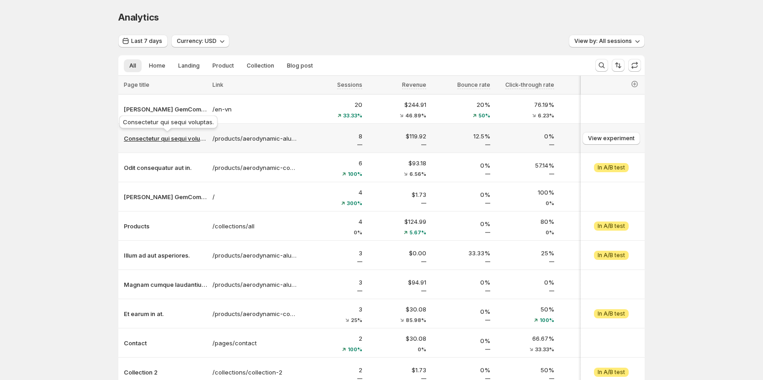
click at [177, 138] on p "Consectetur qui sequi voluptas." at bounding box center [165, 138] width 83 height 9
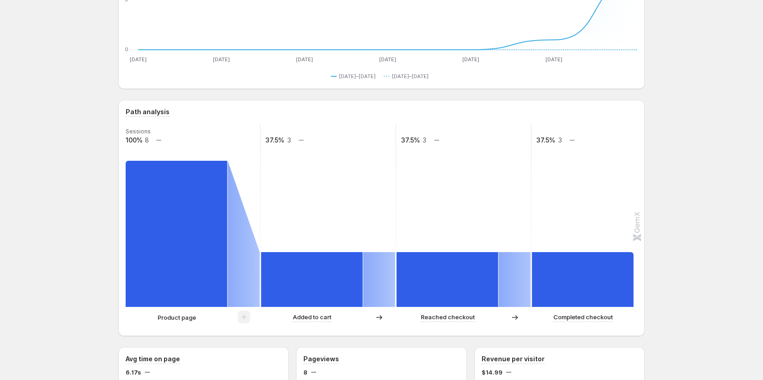
scroll to position [137, 0]
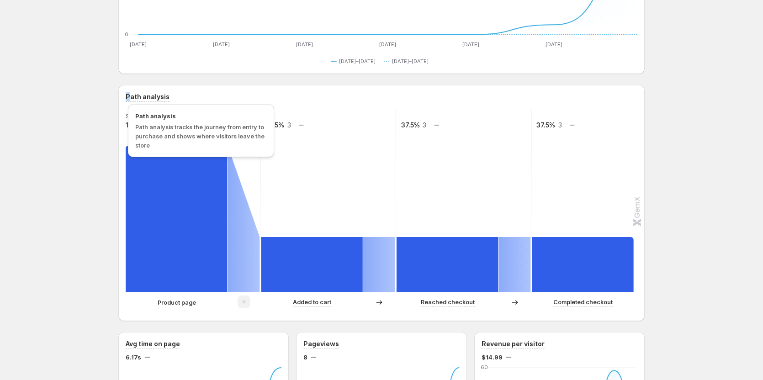
drag, startPoint x: 127, startPoint y: 97, endPoint x: 169, endPoint y: 97, distance: 41.6
click at [169, 97] on div "Path analysis Sessions 100% 8 37.5% 3 37.5% 3 37.5% 3 Product page Added to car…" at bounding box center [381, 203] width 526 height 236
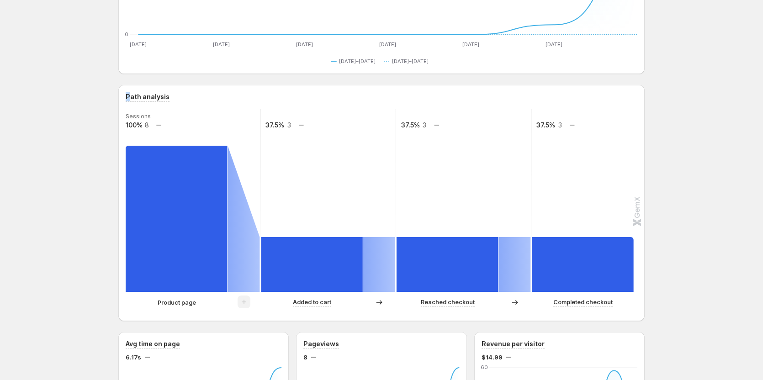
drag, startPoint x: 124, startPoint y: 96, endPoint x: 173, endPoint y: 95, distance: 48.9
click at [173, 95] on div "Path analysis Sessions 100% 8 37.5% 3 37.5% 3 37.5% 3 Product page Added to car…" at bounding box center [381, 203] width 526 height 236
